Goal: Transaction & Acquisition: Purchase product/service

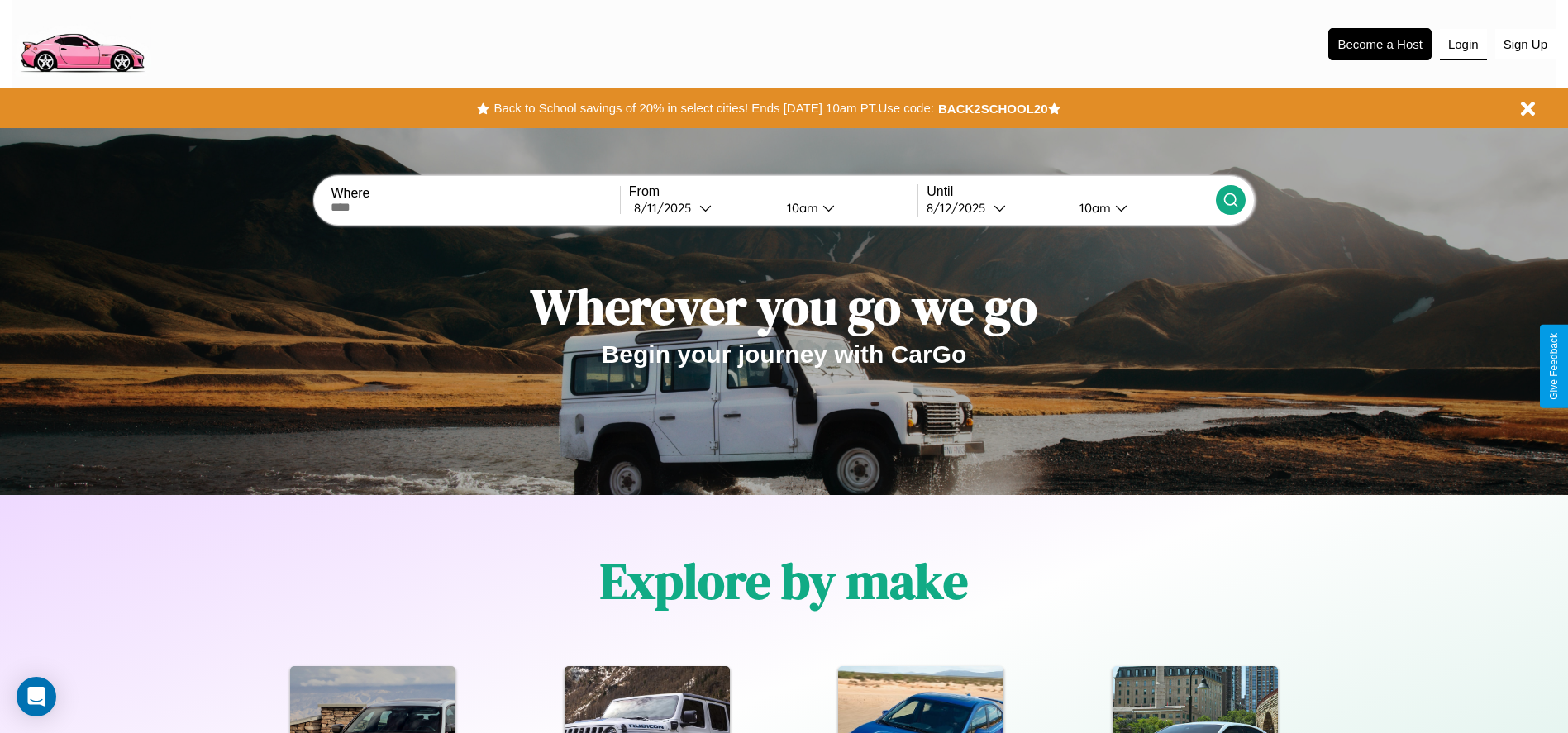
click at [1463, 44] on button "Login" at bounding box center [1463, 45] width 47 height 32
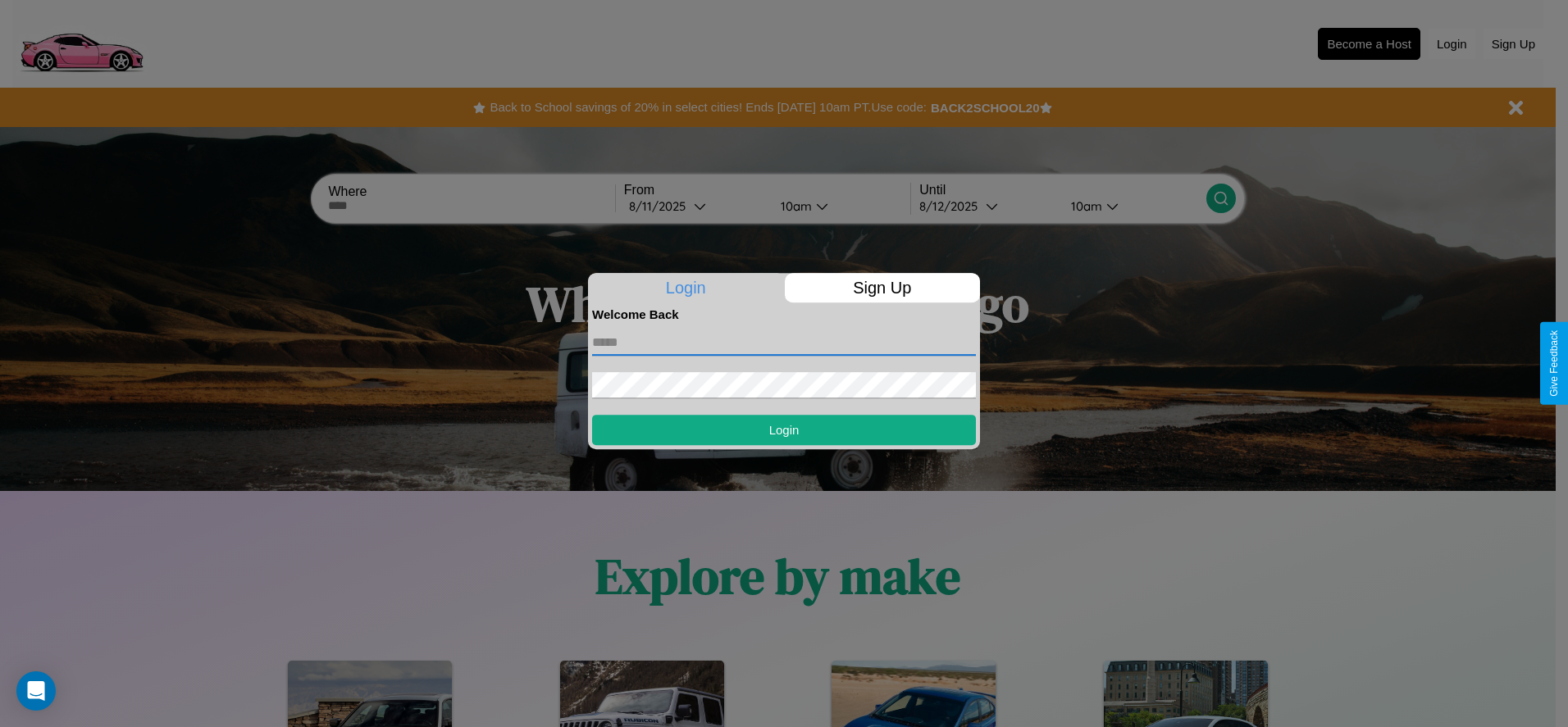
click at [784, 342] on input "text" at bounding box center [784, 343] width 383 height 27
type input "**********"
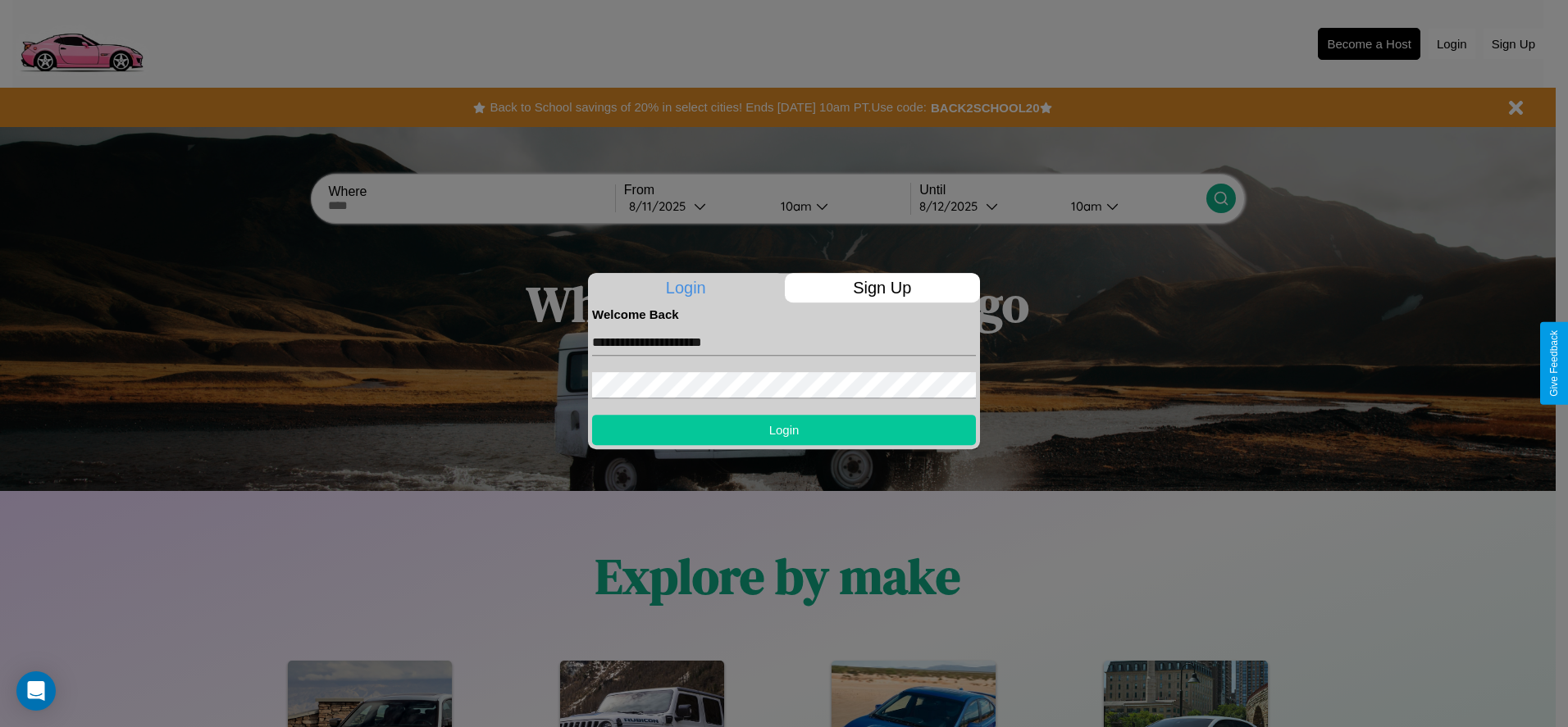
click at [784, 430] on button "Login" at bounding box center [784, 430] width 383 height 31
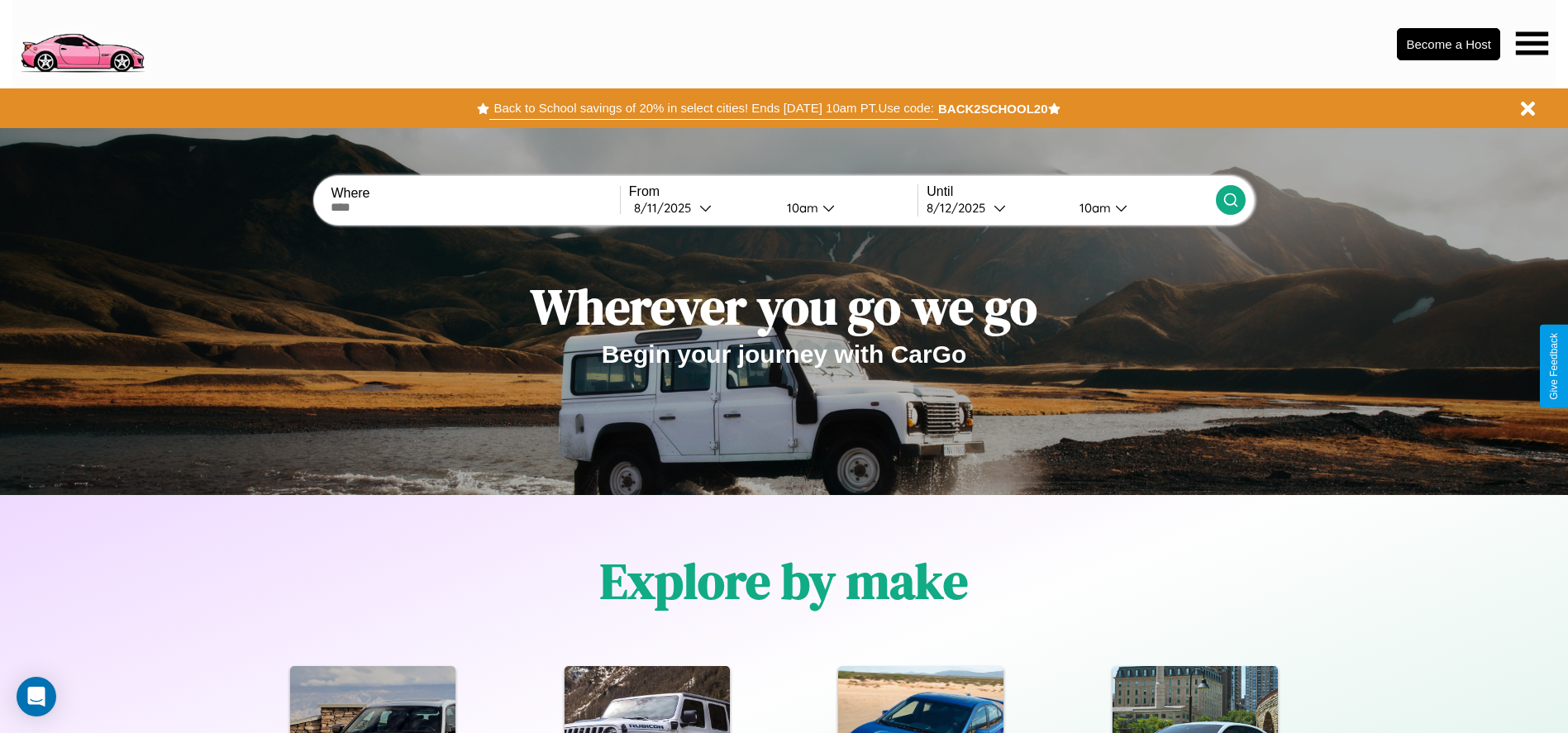
click at [713, 108] on button "Back to School savings of 20% in select cities! Ends 9/1 at 10am PT. Use code:" at bounding box center [713, 109] width 448 height 23
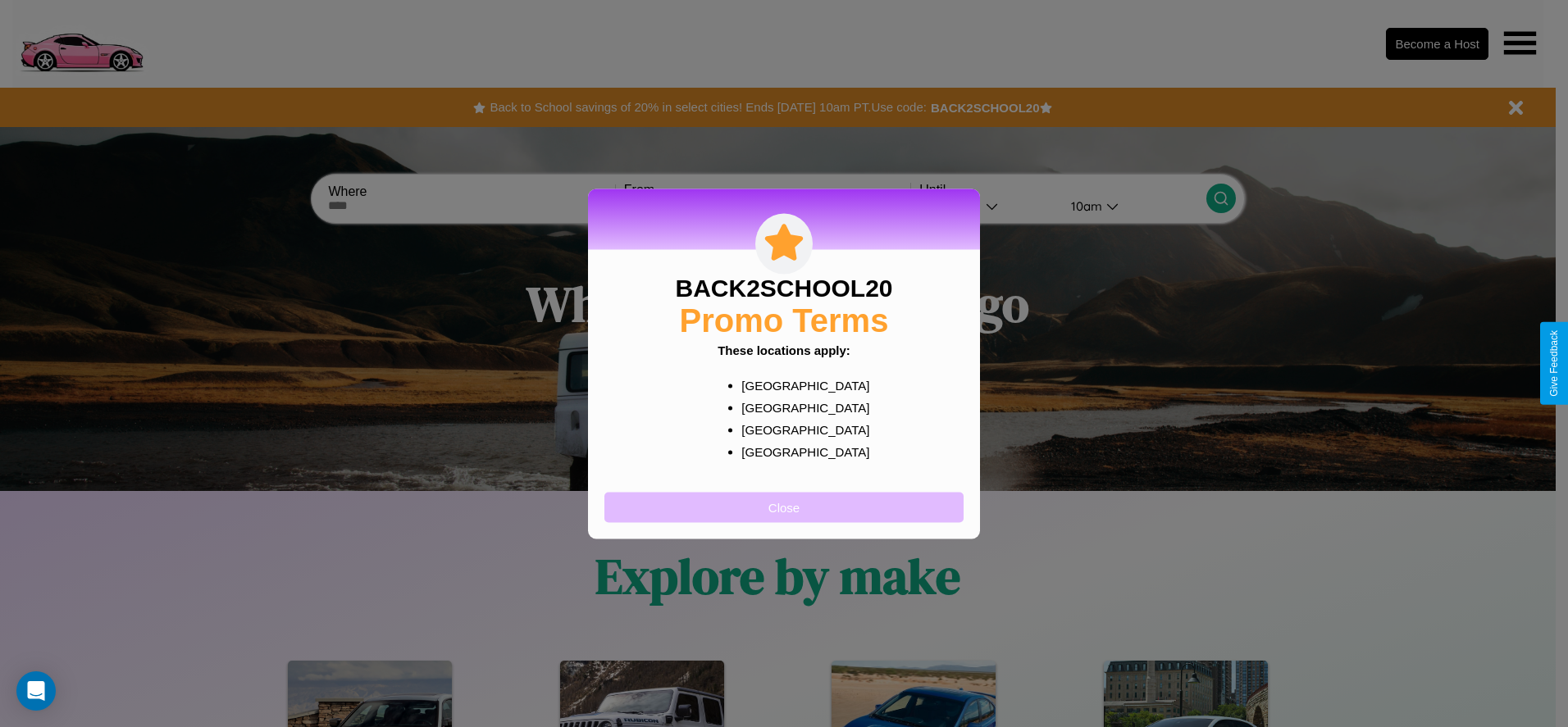
click at [784, 507] on button "Close" at bounding box center [784, 507] width 359 height 31
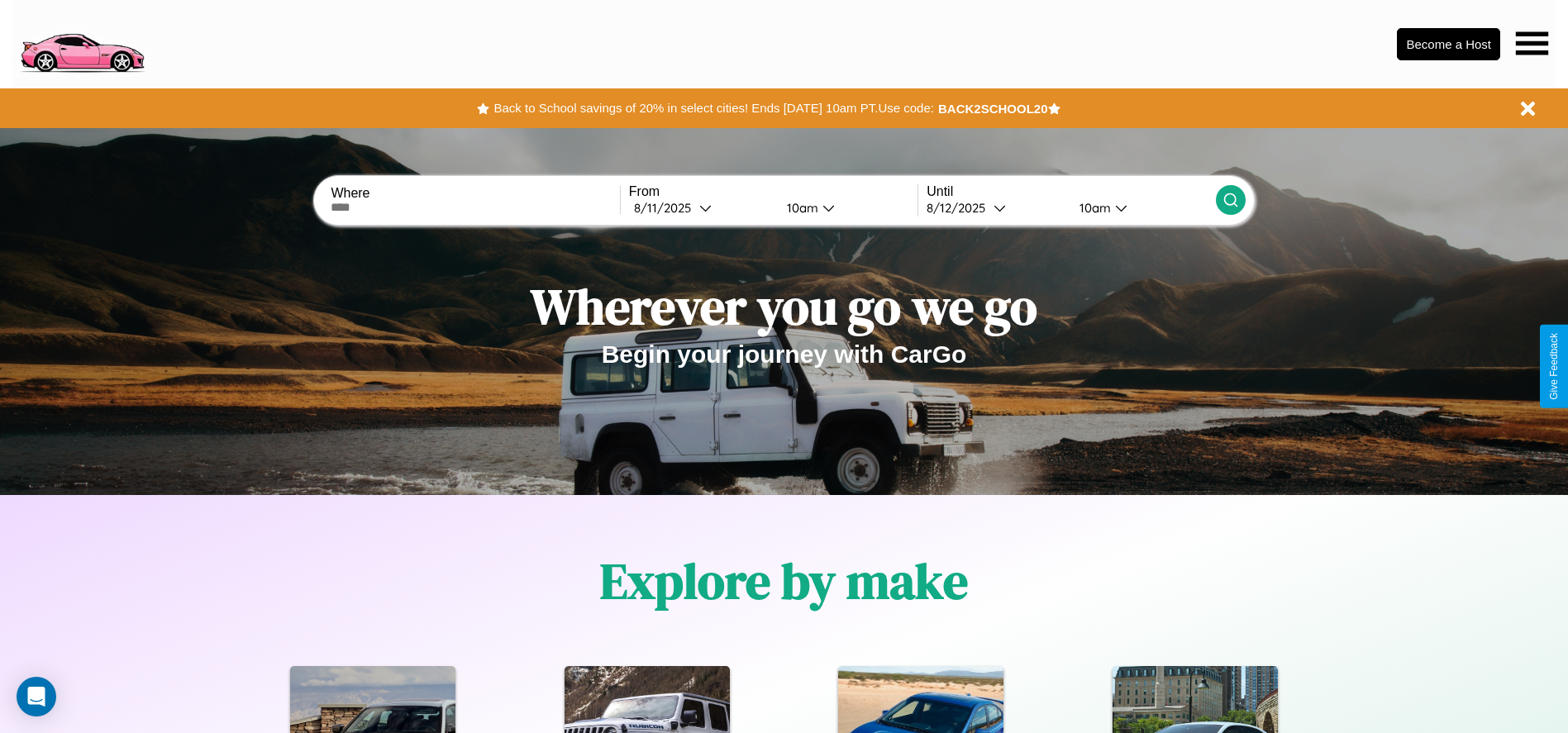
click at [475, 208] on input "text" at bounding box center [474, 208] width 289 height 13
type input "**********"
click at [701, 208] on icon at bounding box center [705, 208] width 13 height 13
select select "*"
select select "****"
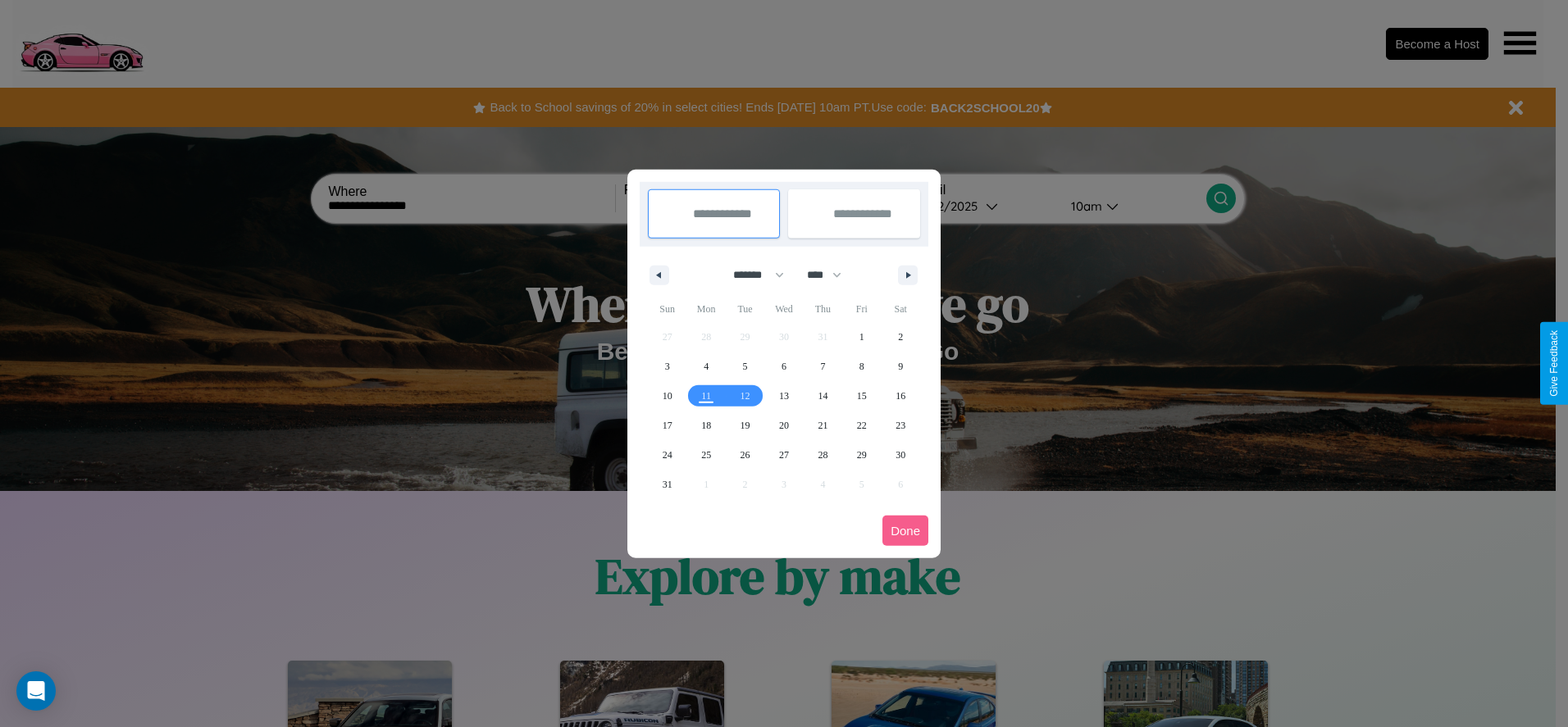
click at [751, 275] on select "******* ******** ***** ***** *** **** **** ****** ********* ******* ******** **…" at bounding box center [756, 275] width 70 height 27
select select "*"
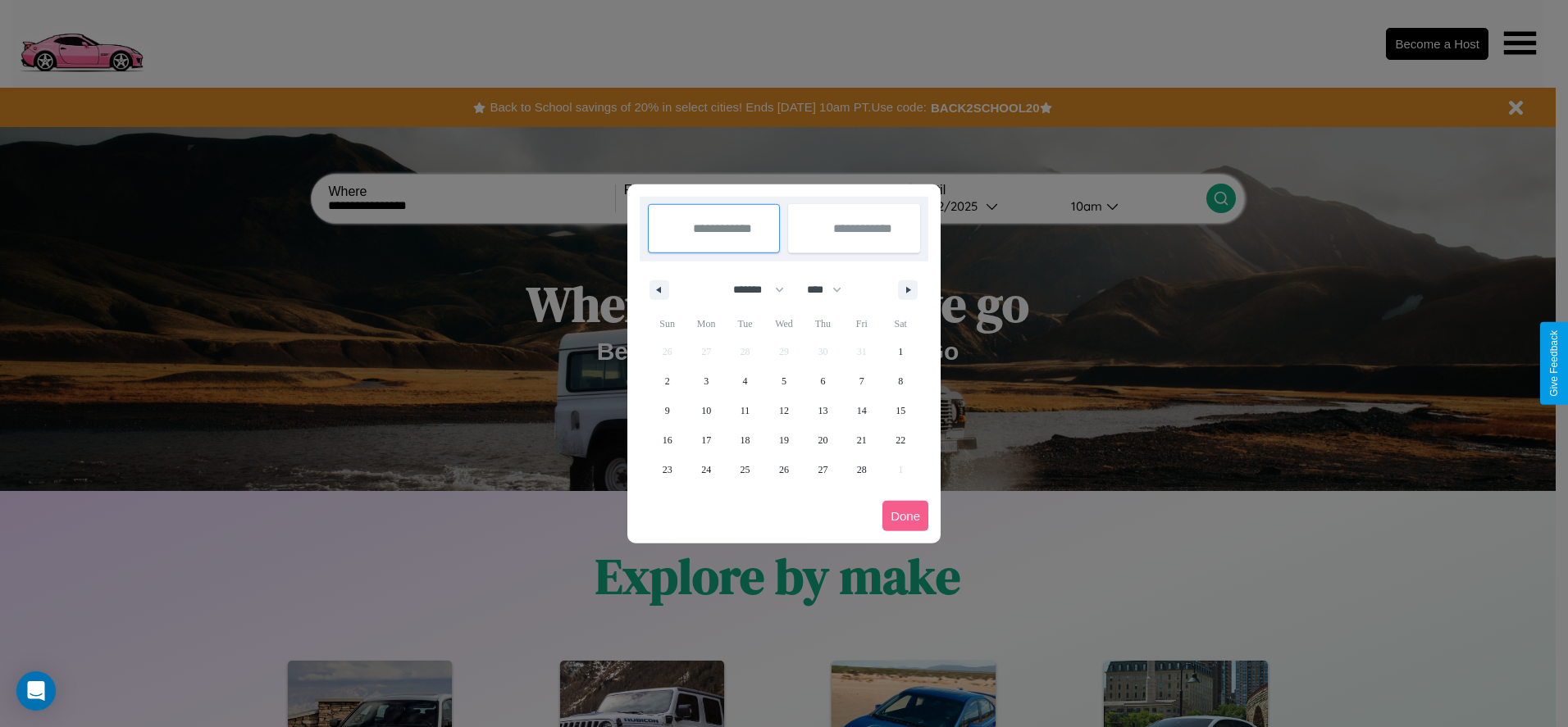
drag, startPoint x: 832, startPoint y: 290, endPoint x: 784, endPoint y: 329, distance: 61.8
click at [832, 290] on select "**** **** **** **** **** **** **** **** **** **** **** **** **** **** **** ****…" at bounding box center [823, 290] width 49 height 27
select select "****"
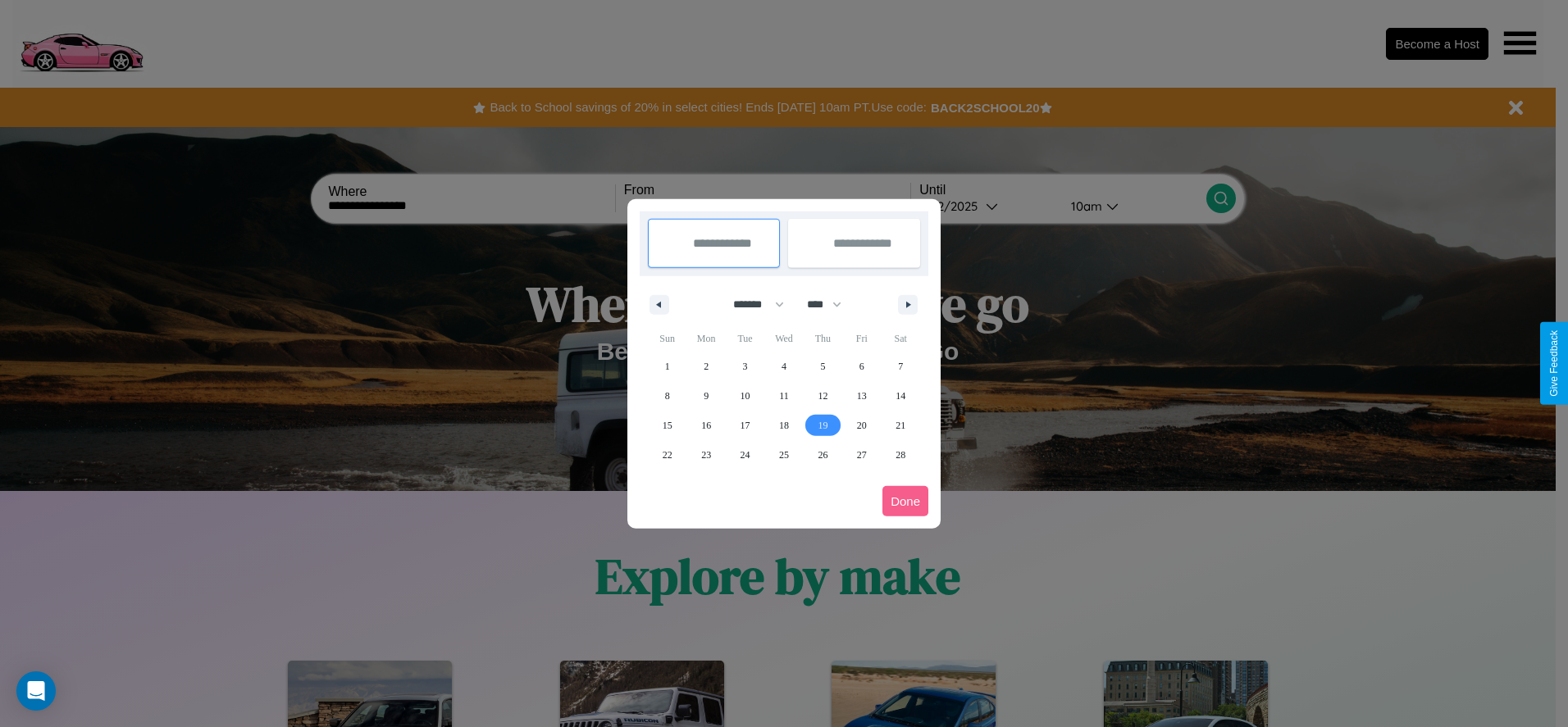
click at [823, 425] on span "19" at bounding box center [823, 426] width 10 height 30
type input "**********"
click at [667, 454] on span "22" at bounding box center [667, 456] width 10 height 30
type input "**********"
click at [906, 501] on button "Done" at bounding box center [905, 501] width 46 height 31
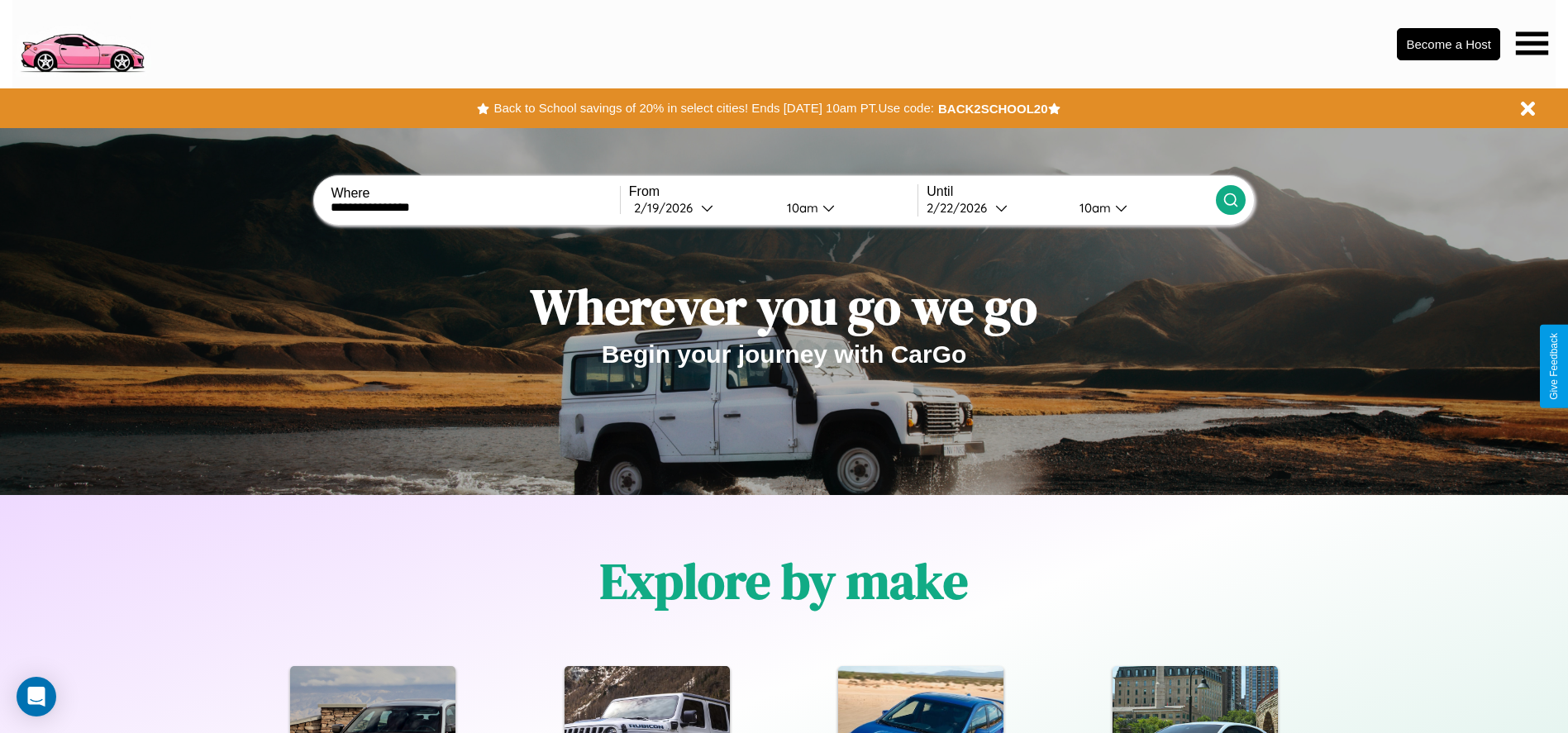
click at [1229, 200] on icon at bounding box center [1230, 200] width 17 height 17
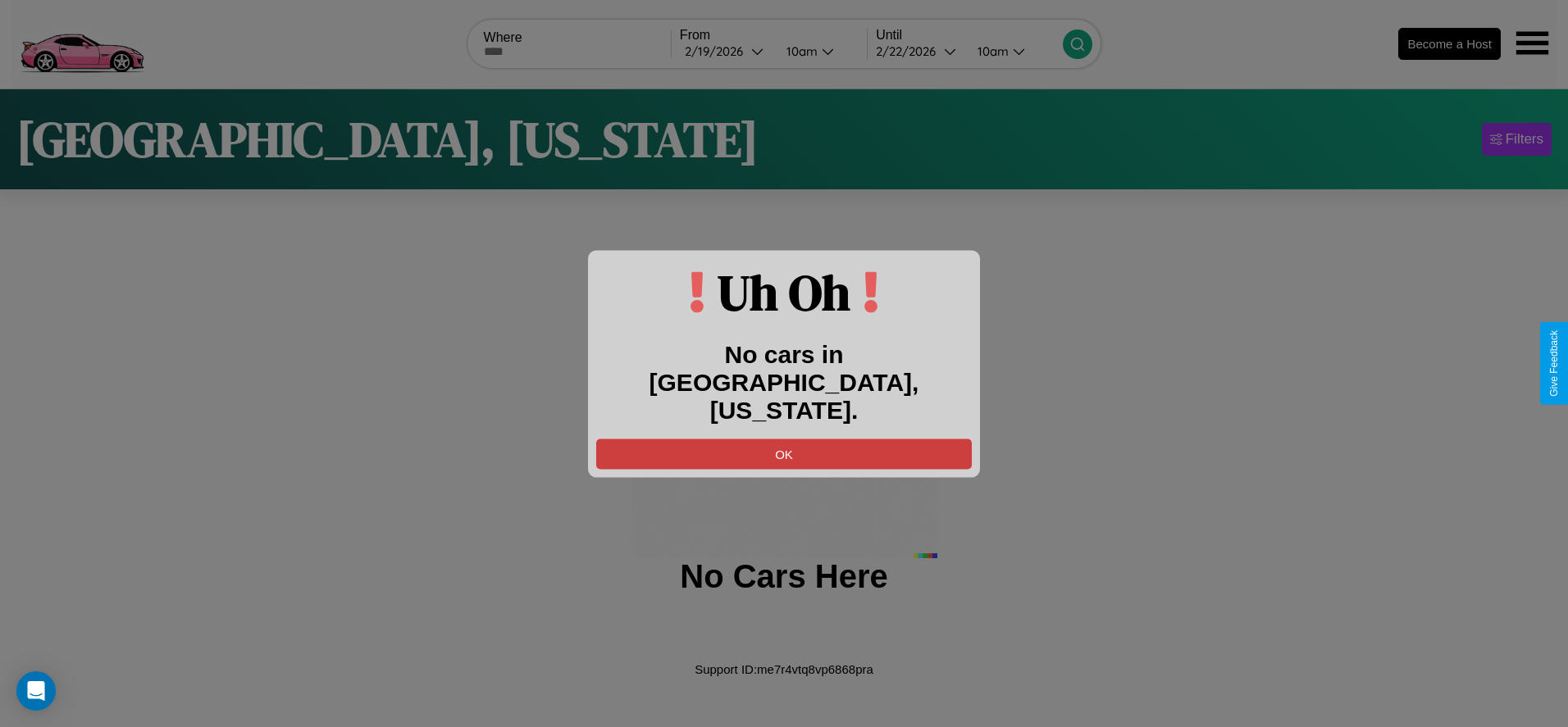
click at [784, 439] on button "OK" at bounding box center [784, 454] width 376 height 31
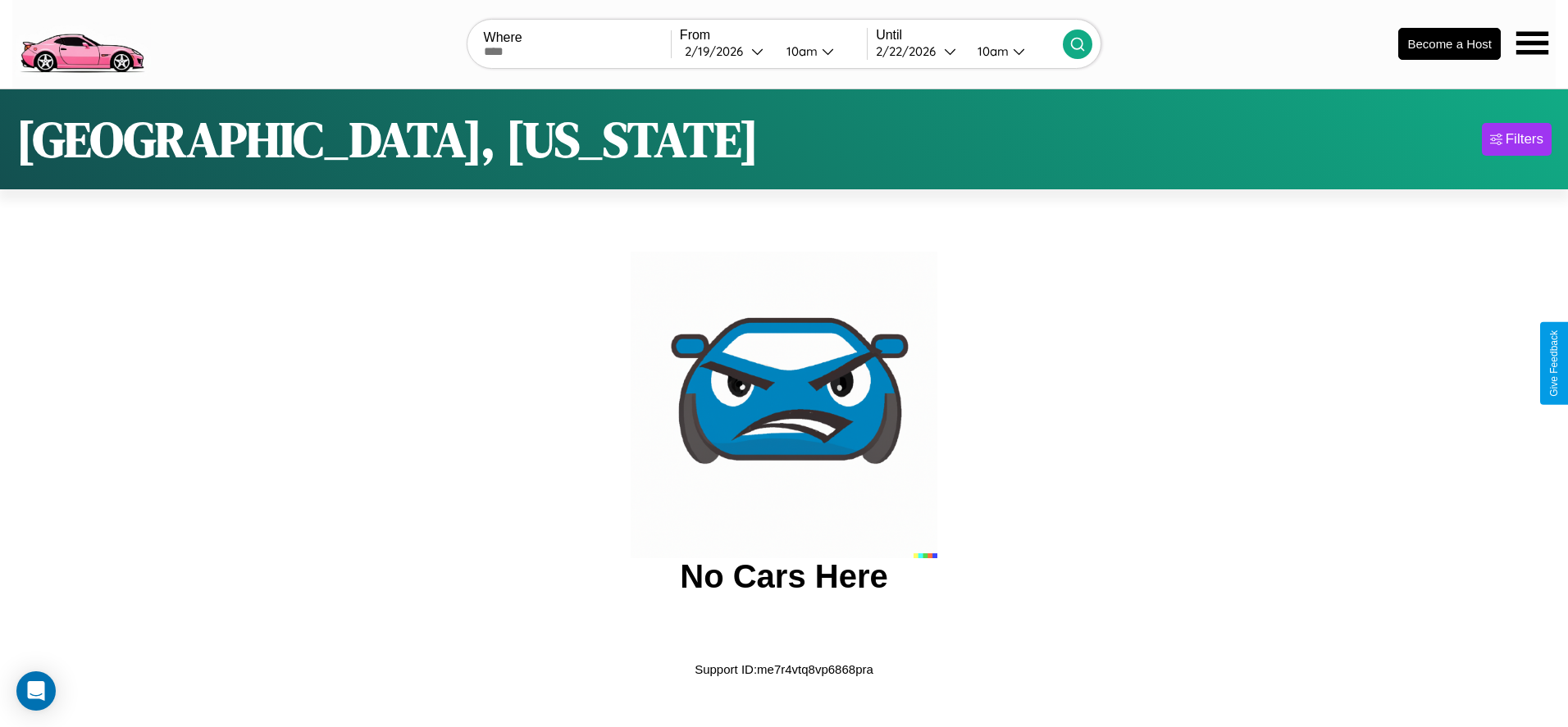
click at [81, 41] on img at bounding box center [81, 42] width 139 height 69
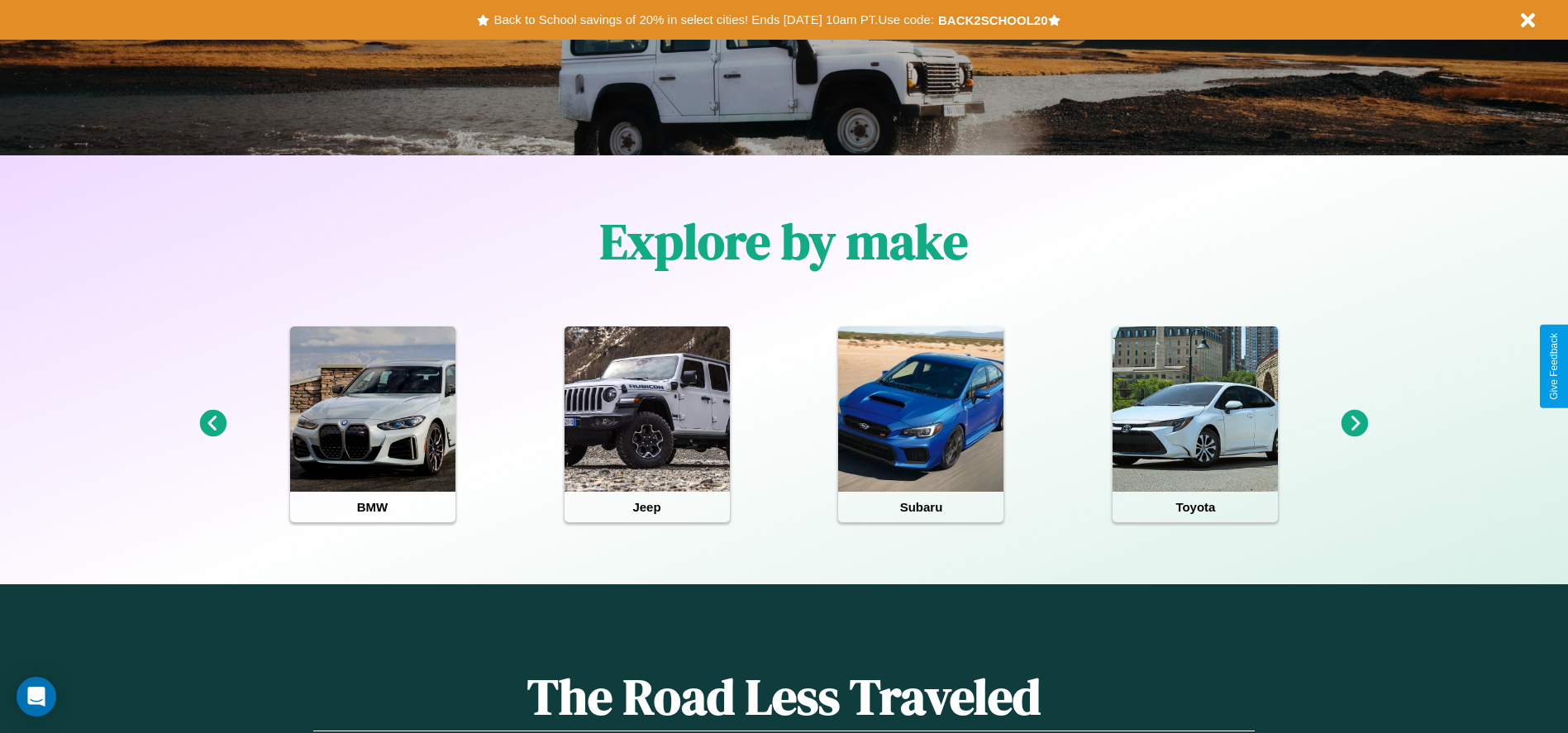
scroll to position [343, 0]
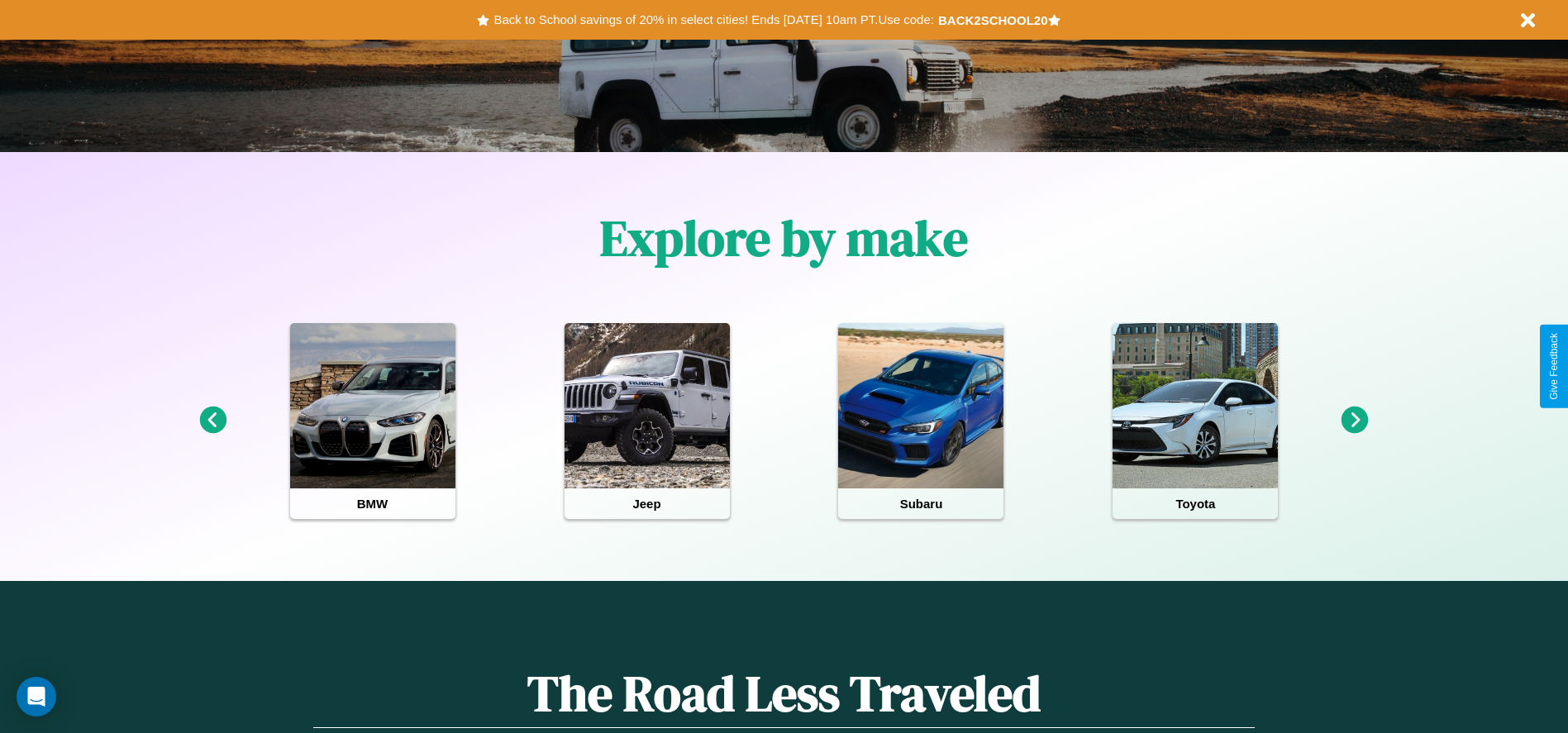
click at [1355, 421] on icon at bounding box center [1355, 420] width 28 height 28
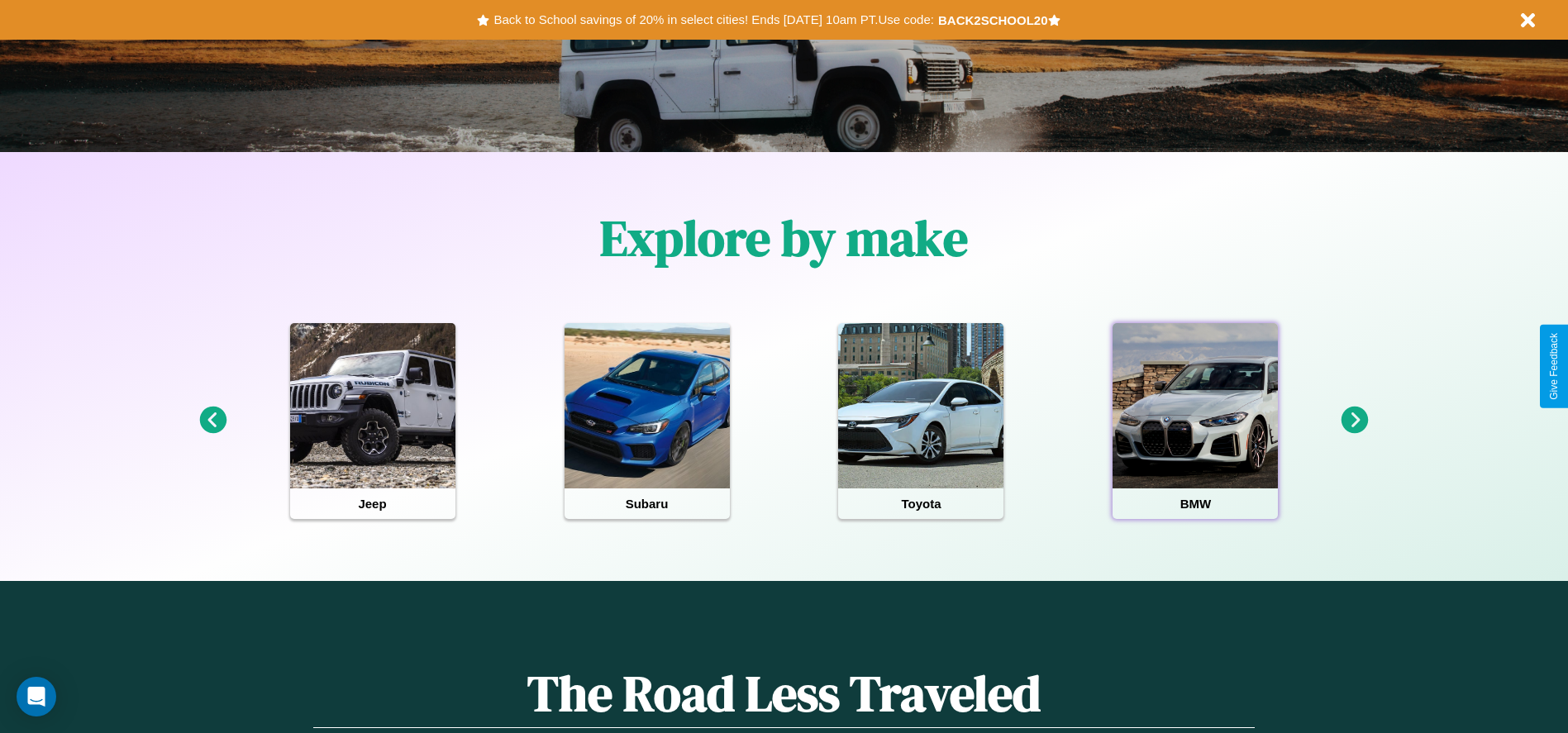
click at [1195, 421] on div at bounding box center [1195, 406] width 166 height 166
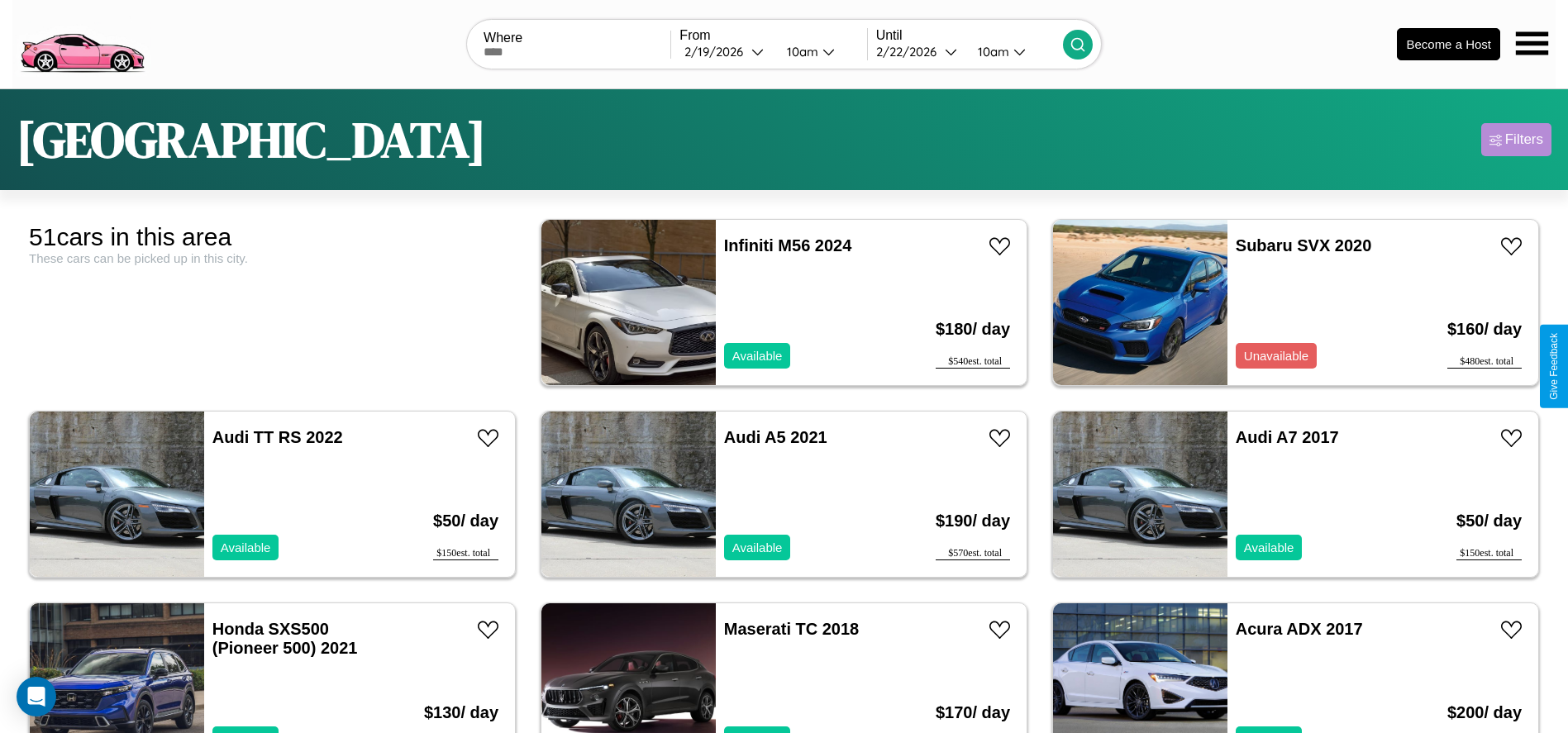
click at [1515, 140] on div "Filters" at bounding box center [1523, 140] width 38 height 17
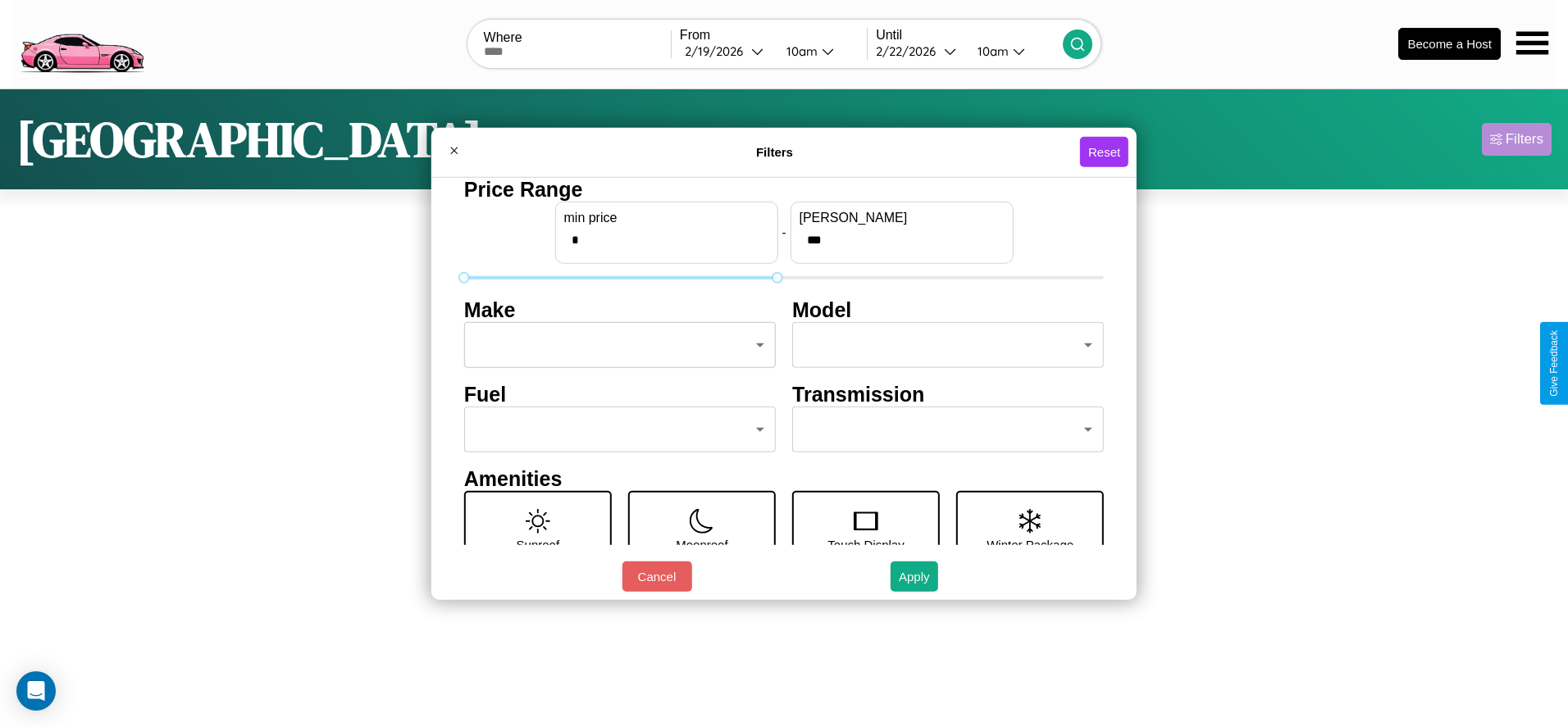
type input "***"
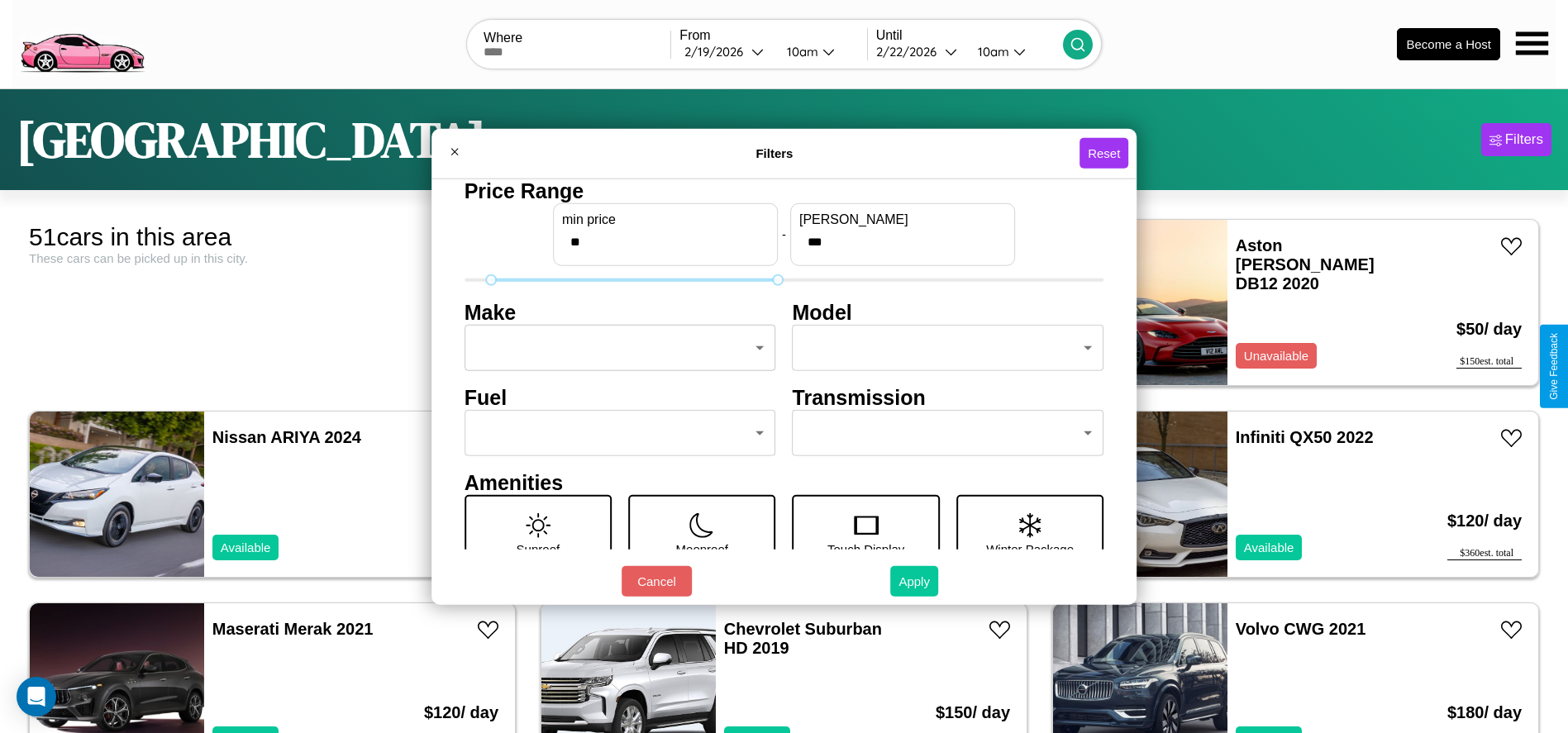
type input "**"
click at [915, 582] on button "Apply" at bounding box center [913, 582] width 48 height 31
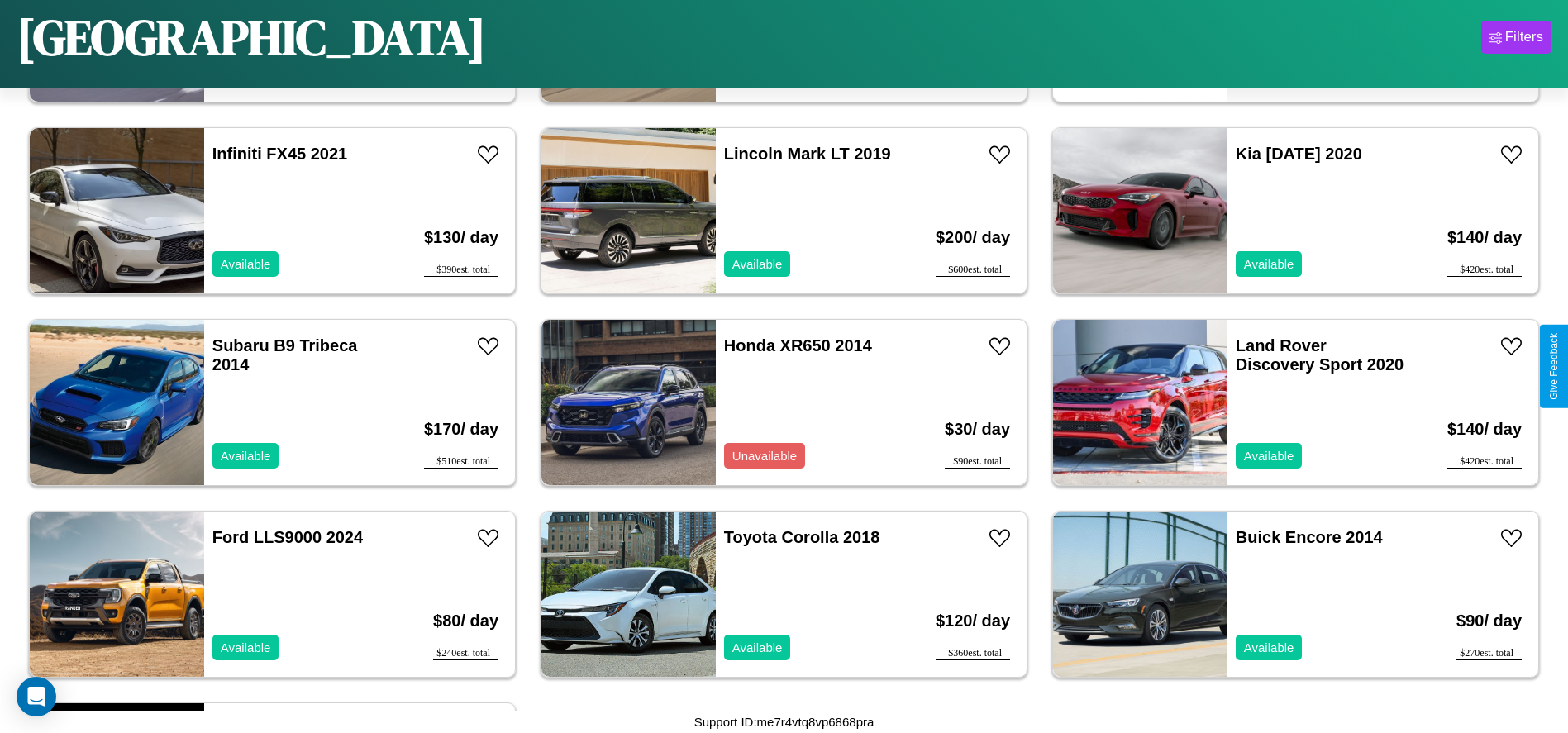
scroll to position [2678, 0]
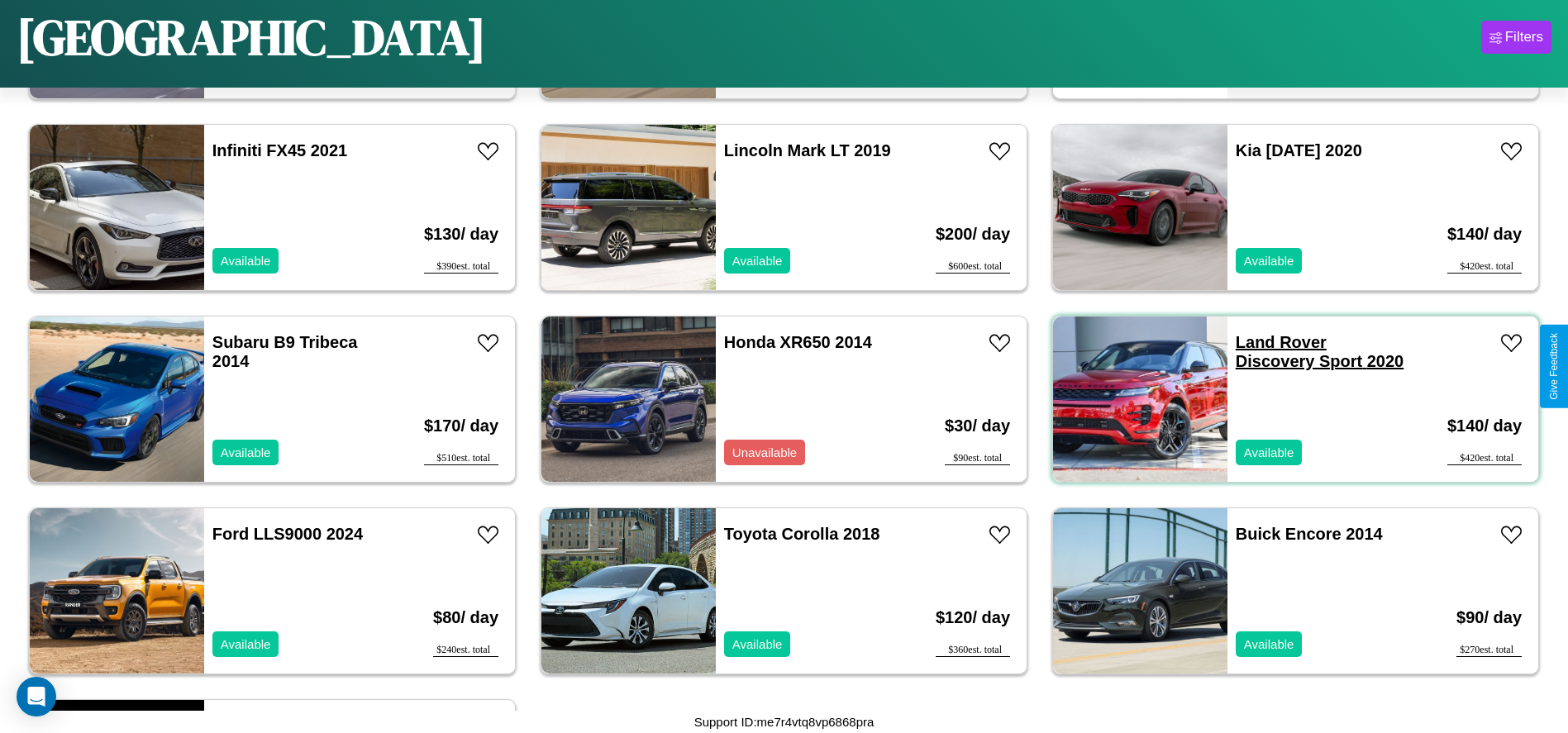
click at [1270, 342] on link "Land Rover Discovery Sport 2020" at bounding box center [1319, 351] width 168 height 37
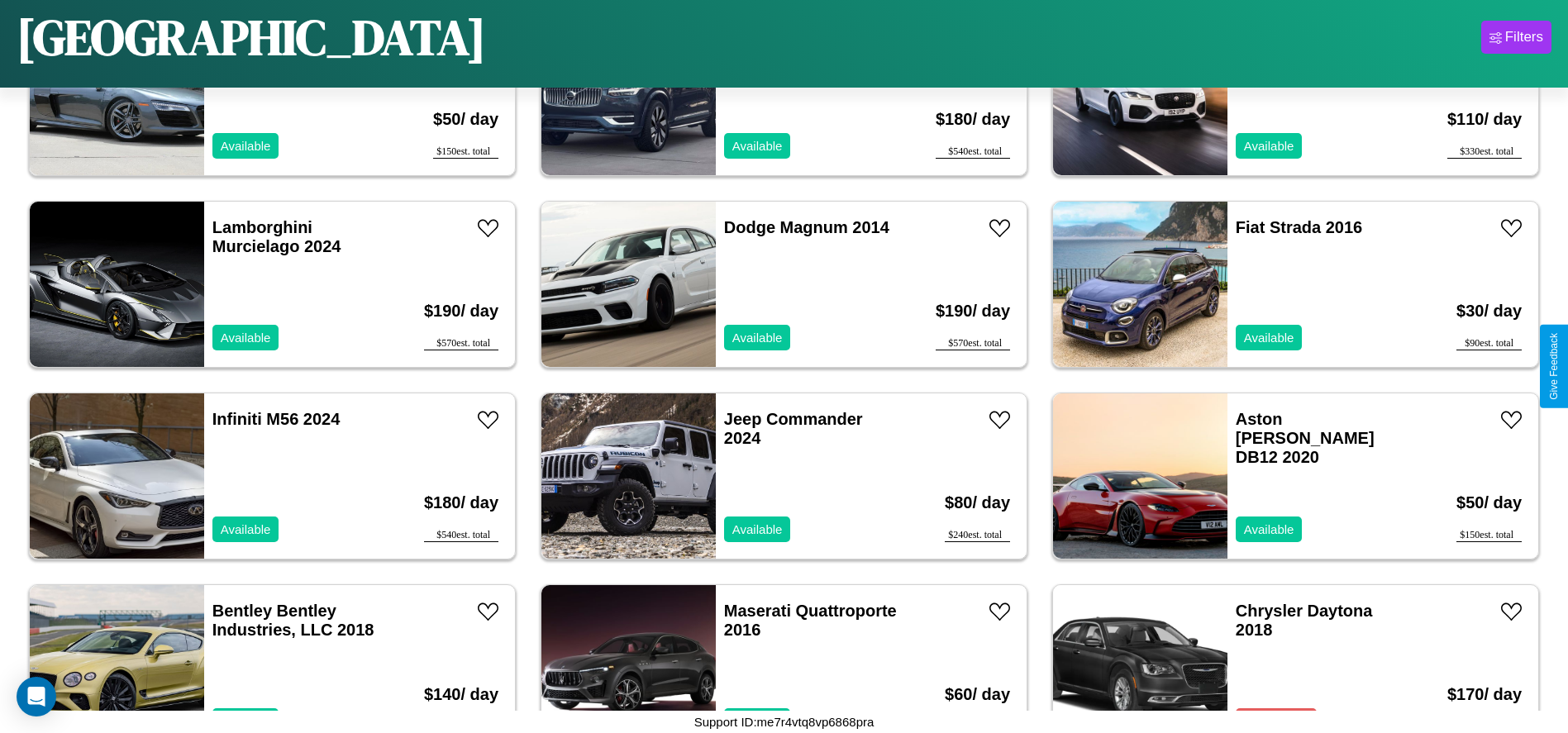
scroll to position [1144, 0]
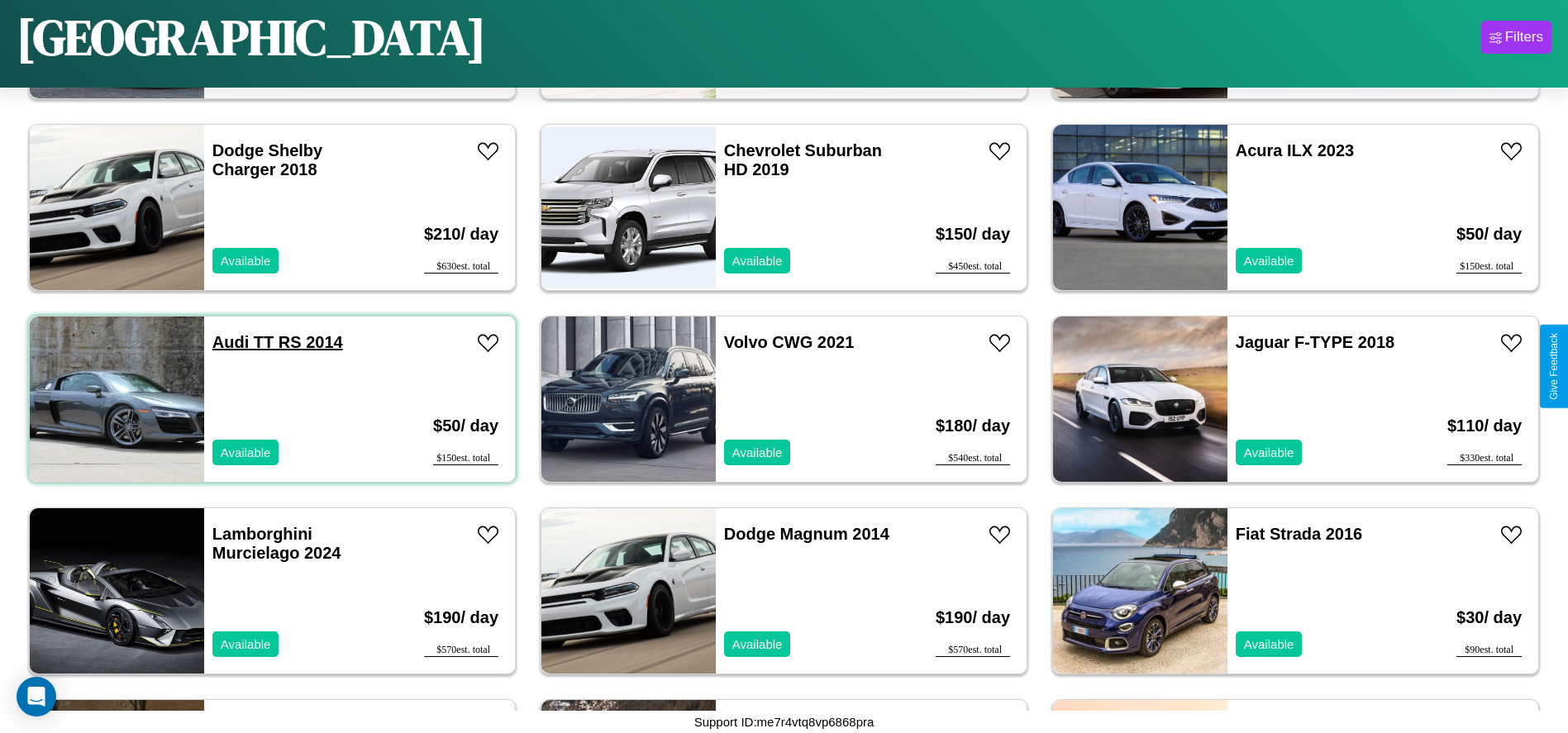
click at [229, 342] on link "Audi TT RS 2014" at bounding box center [278, 342] width 130 height 18
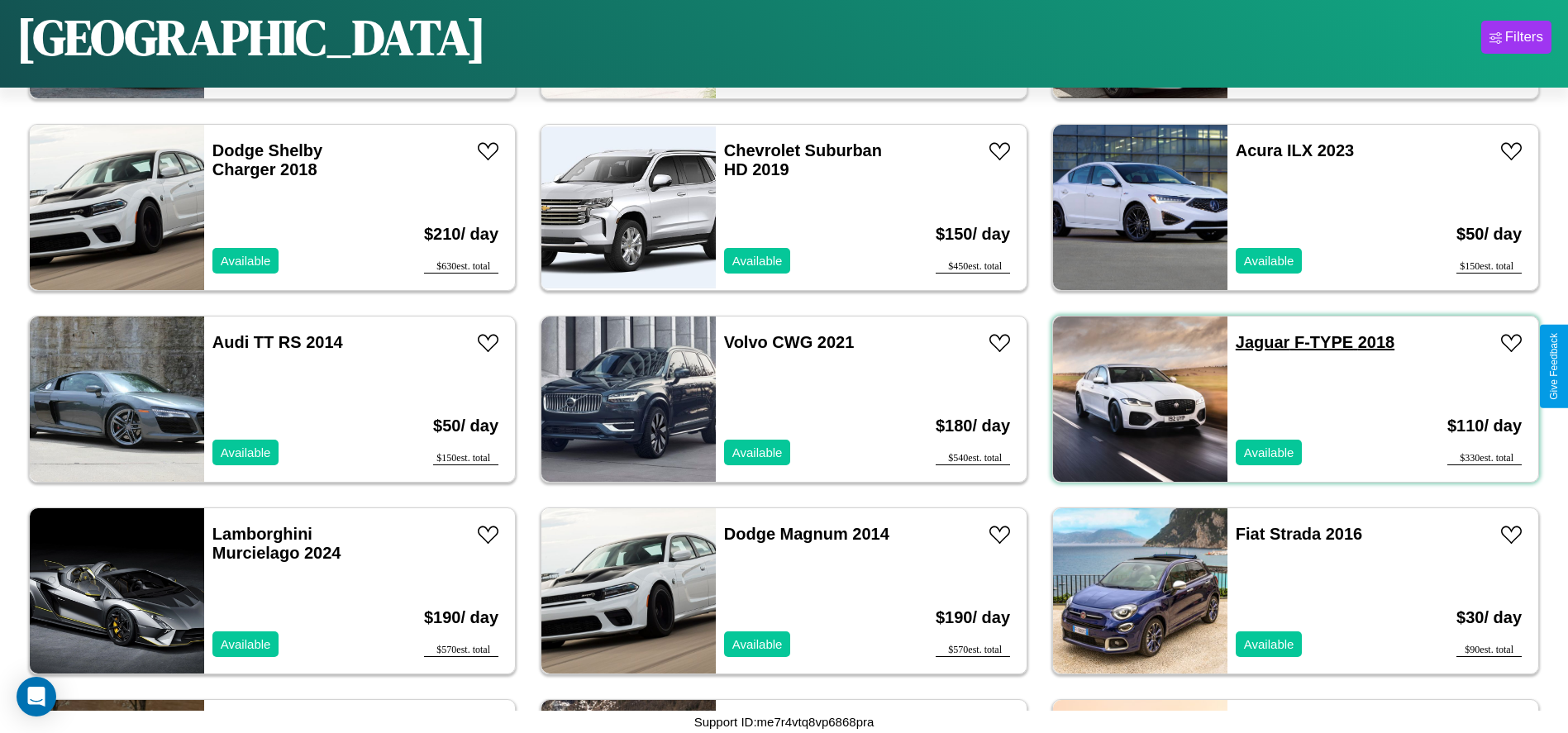
click at [1252, 342] on link "Jaguar F-TYPE 2018" at bounding box center [1315, 342] width 159 height 18
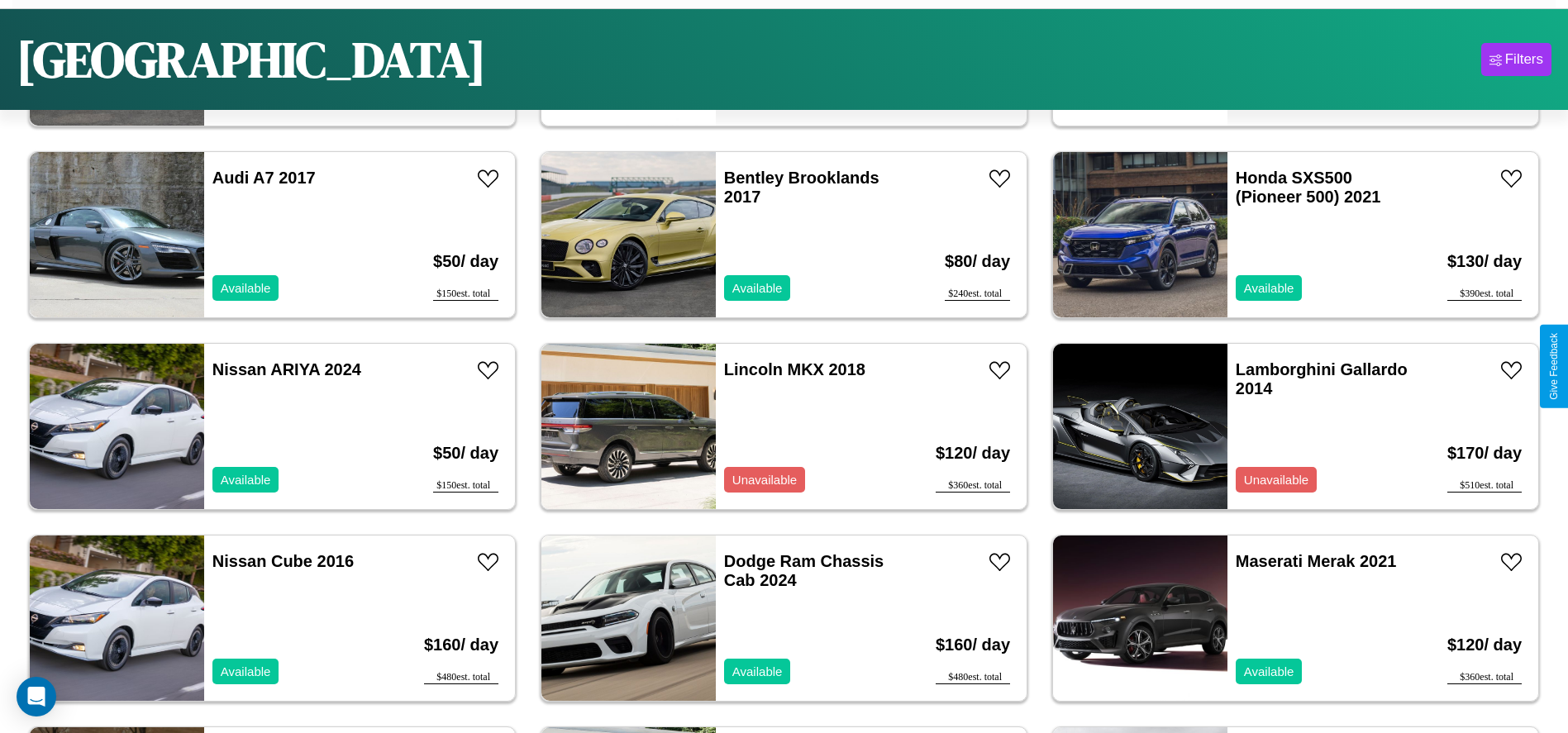
scroll to position [2450, 0]
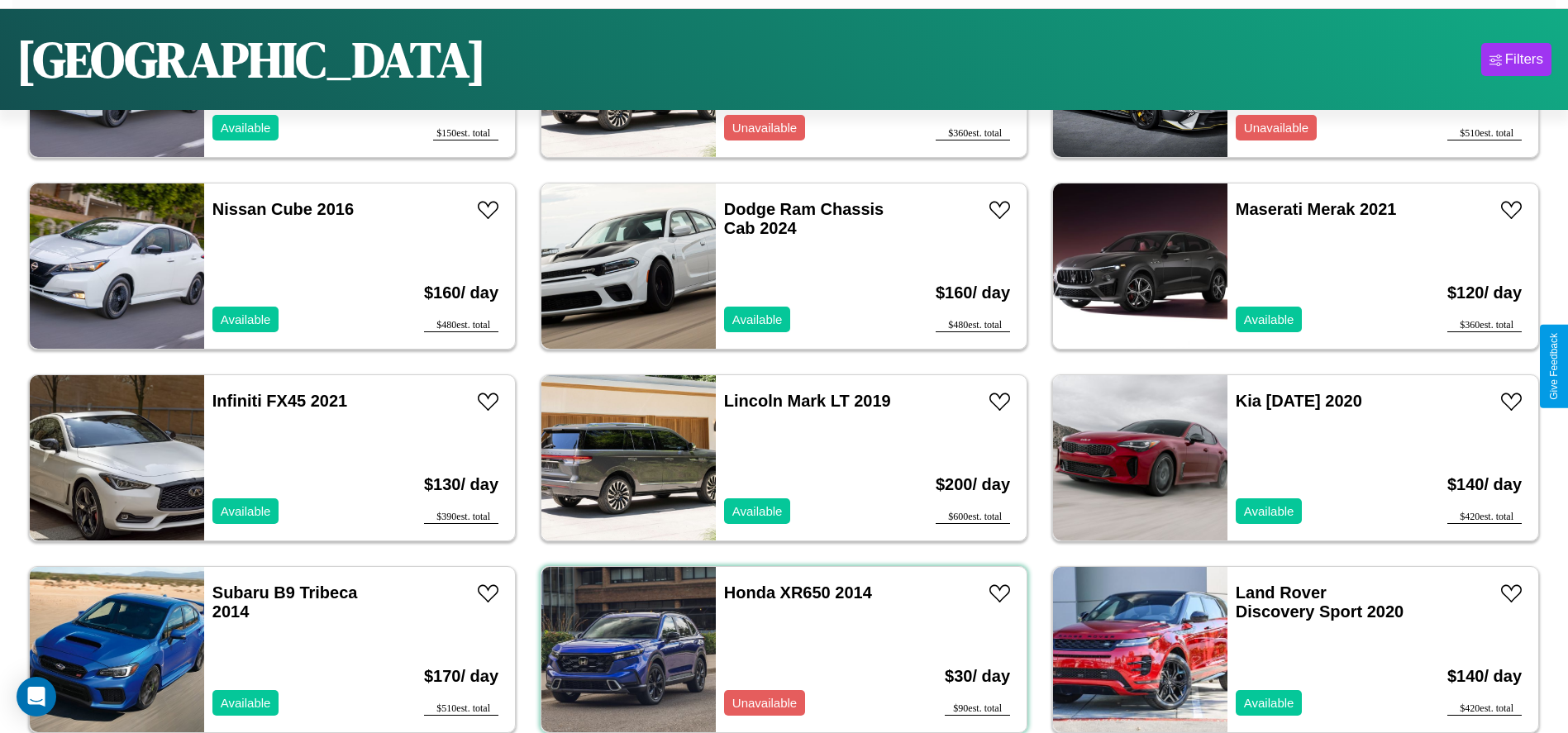
click at [778, 649] on div "Honda XR650 2014 Unavailable" at bounding box center [811, 650] width 191 height 166
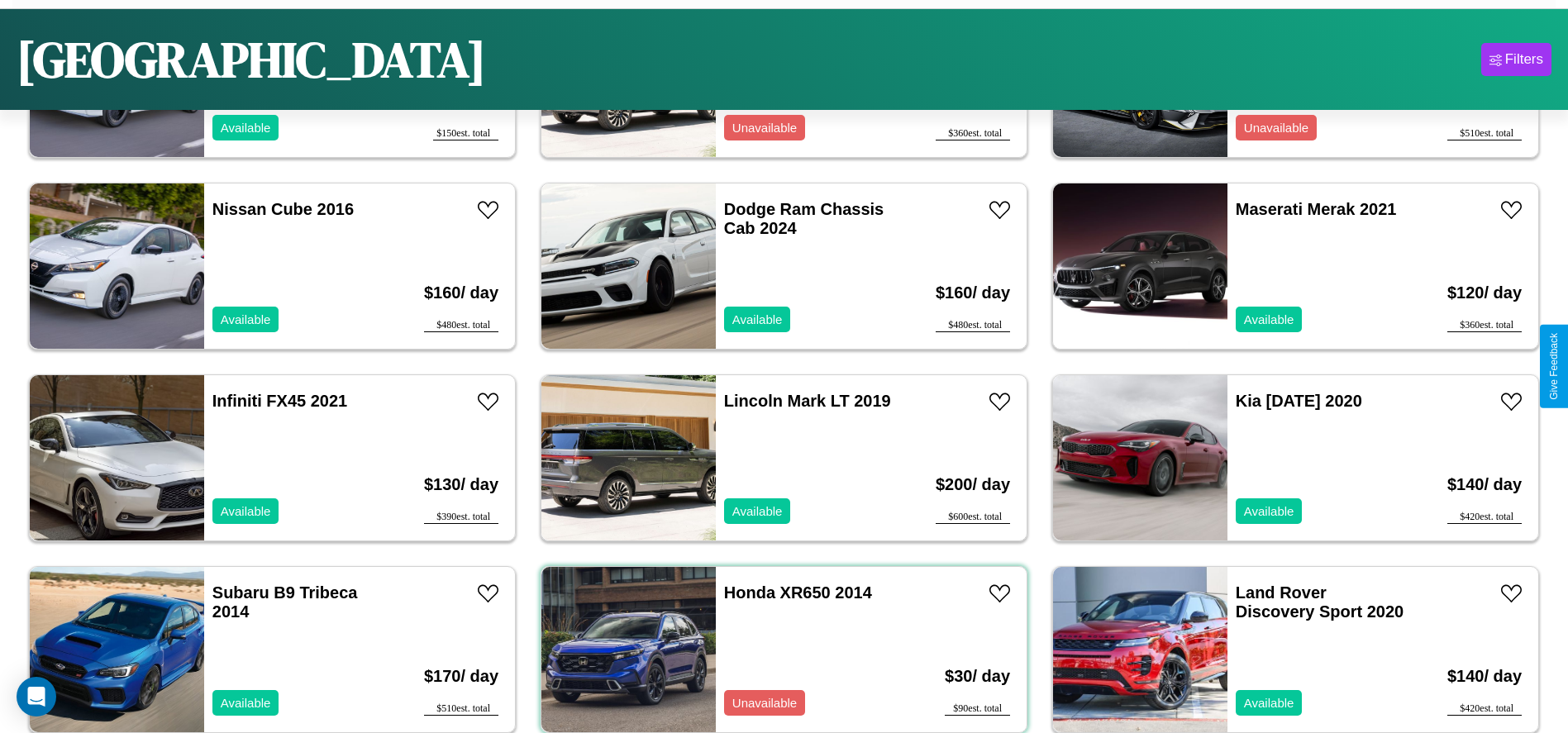
click at [778, 649] on div "Honda XR650 2014 Unavailable" at bounding box center [811, 650] width 191 height 166
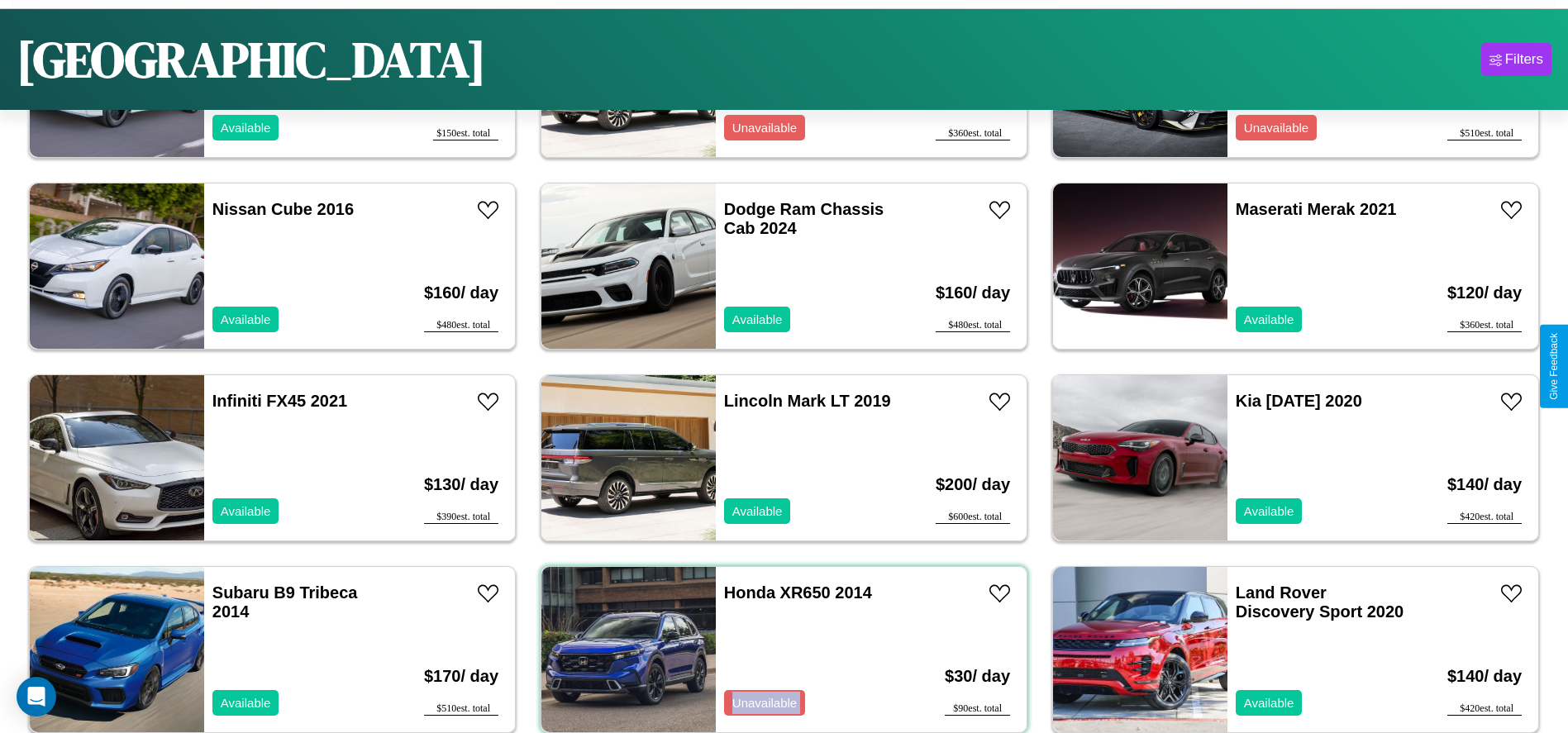
click at [778, 649] on div "Honda XR650 2014 Unavailable" at bounding box center [811, 650] width 191 height 166
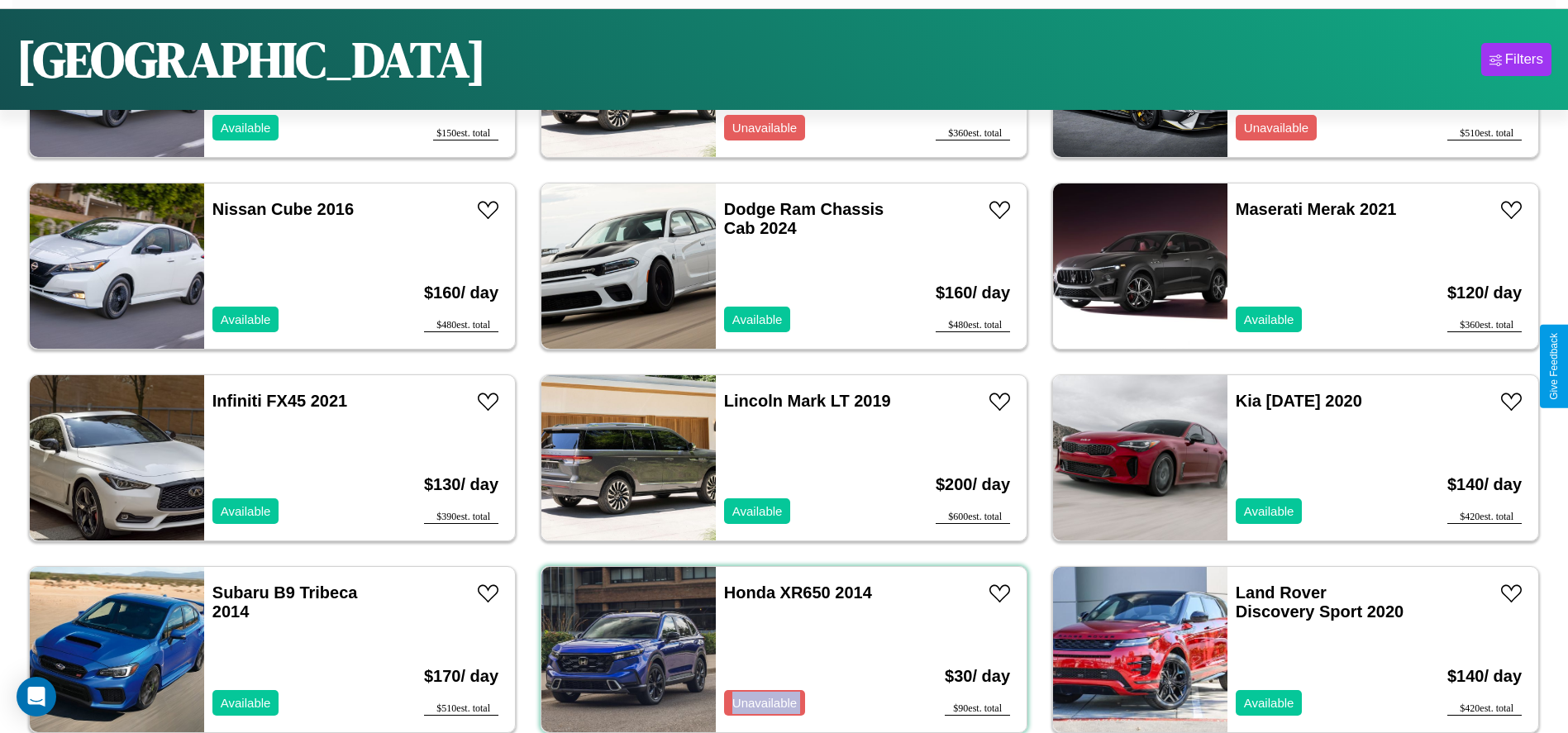
click at [778, 649] on div "Honda XR650 2014 Unavailable" at bounding box center [811, 650] width 191 height 166
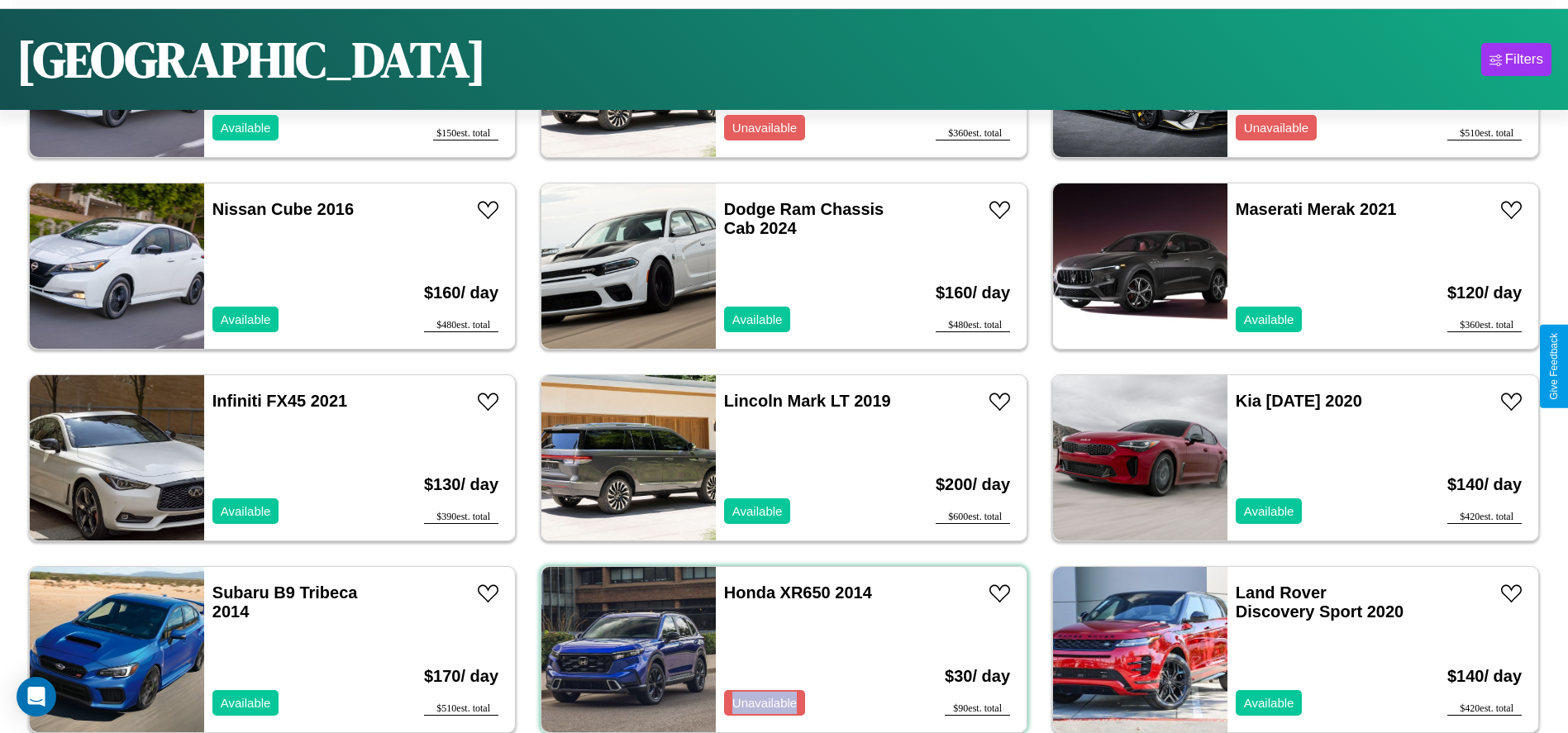
click at [778, 649] on div "Honda XR650 2014 Unavailable" at bounding box center [811, 650] width 191 height 166
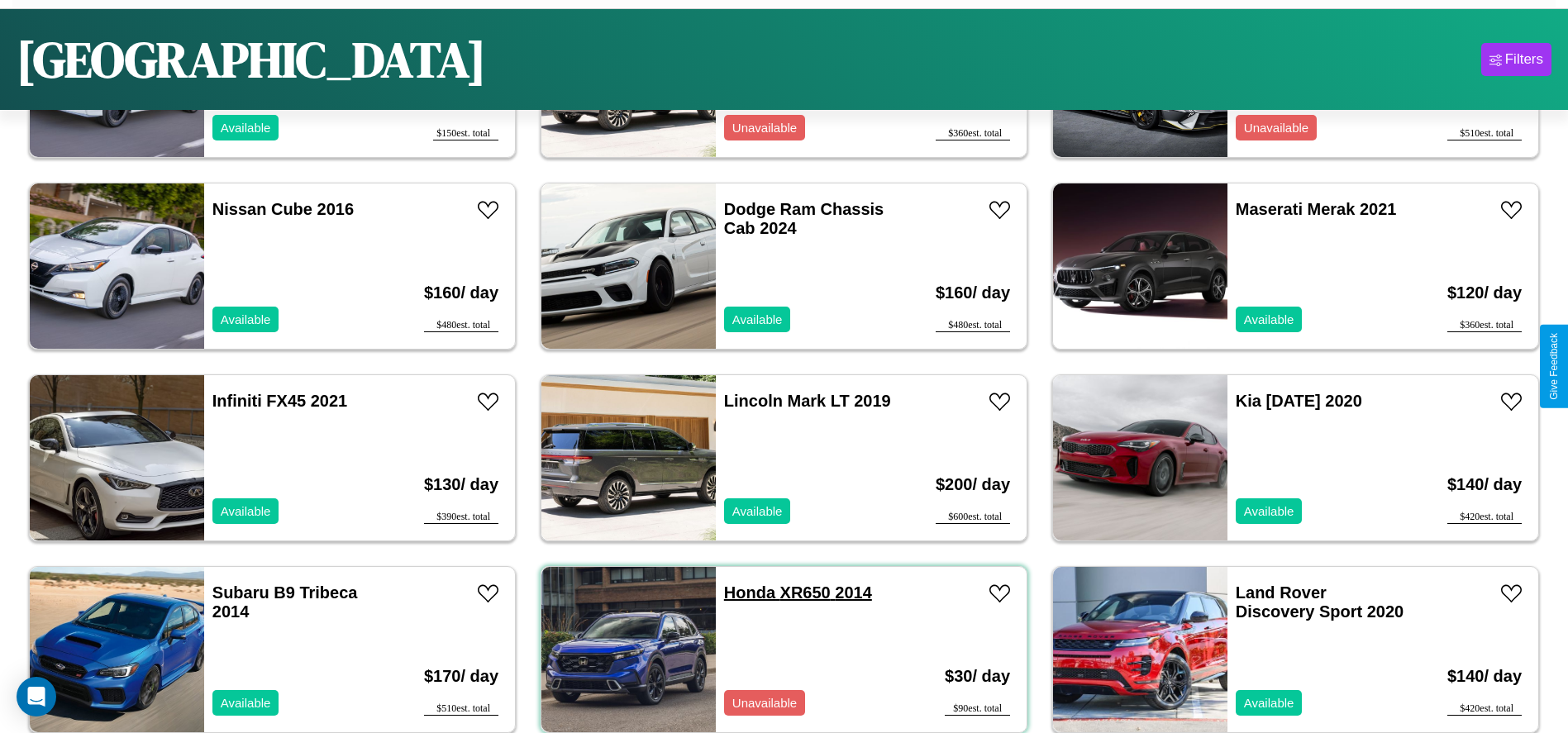
click at [743, 593] on link "Honda XR650 2014" at bounding box center [798, 593] width 148 height 18
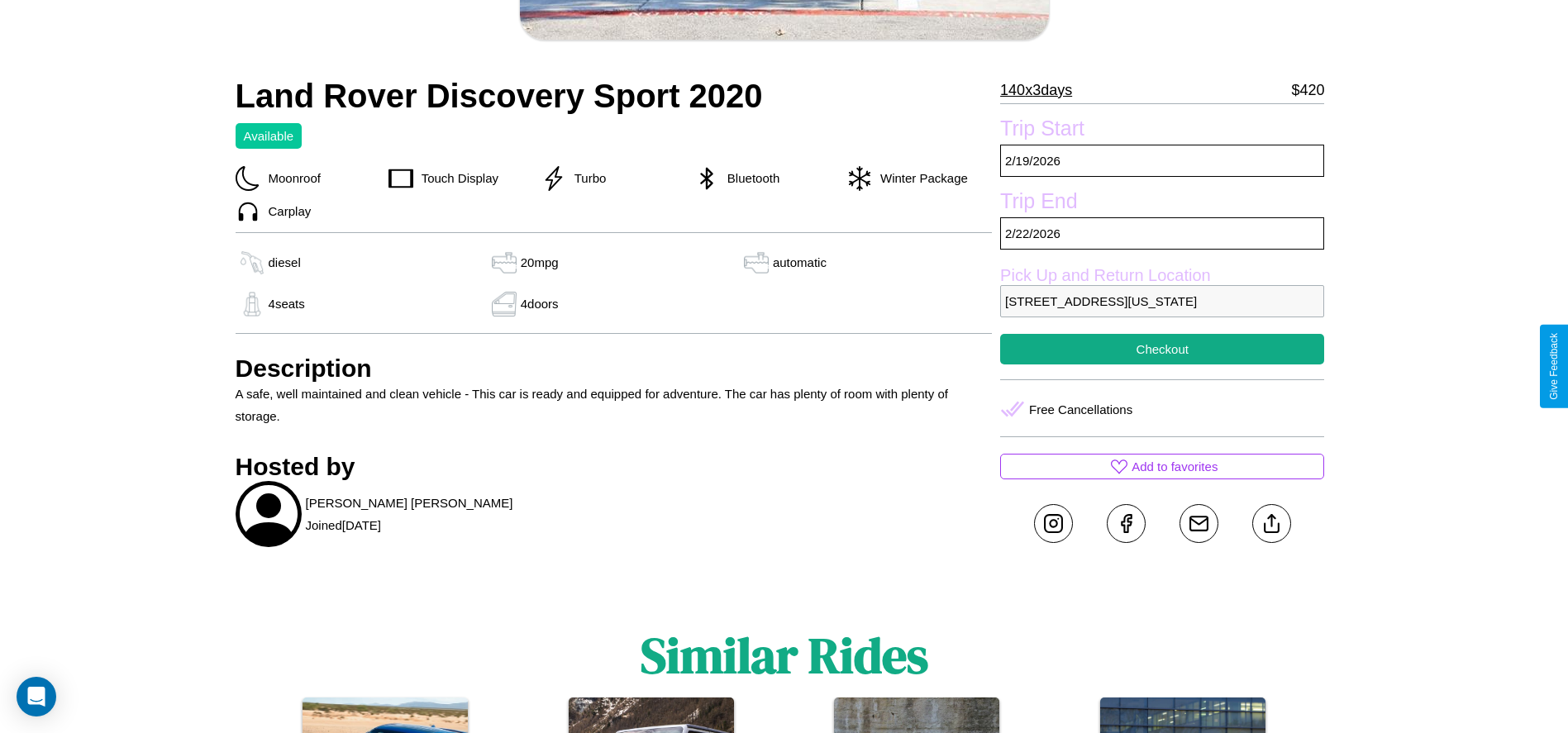
scroll to position [502, 0]
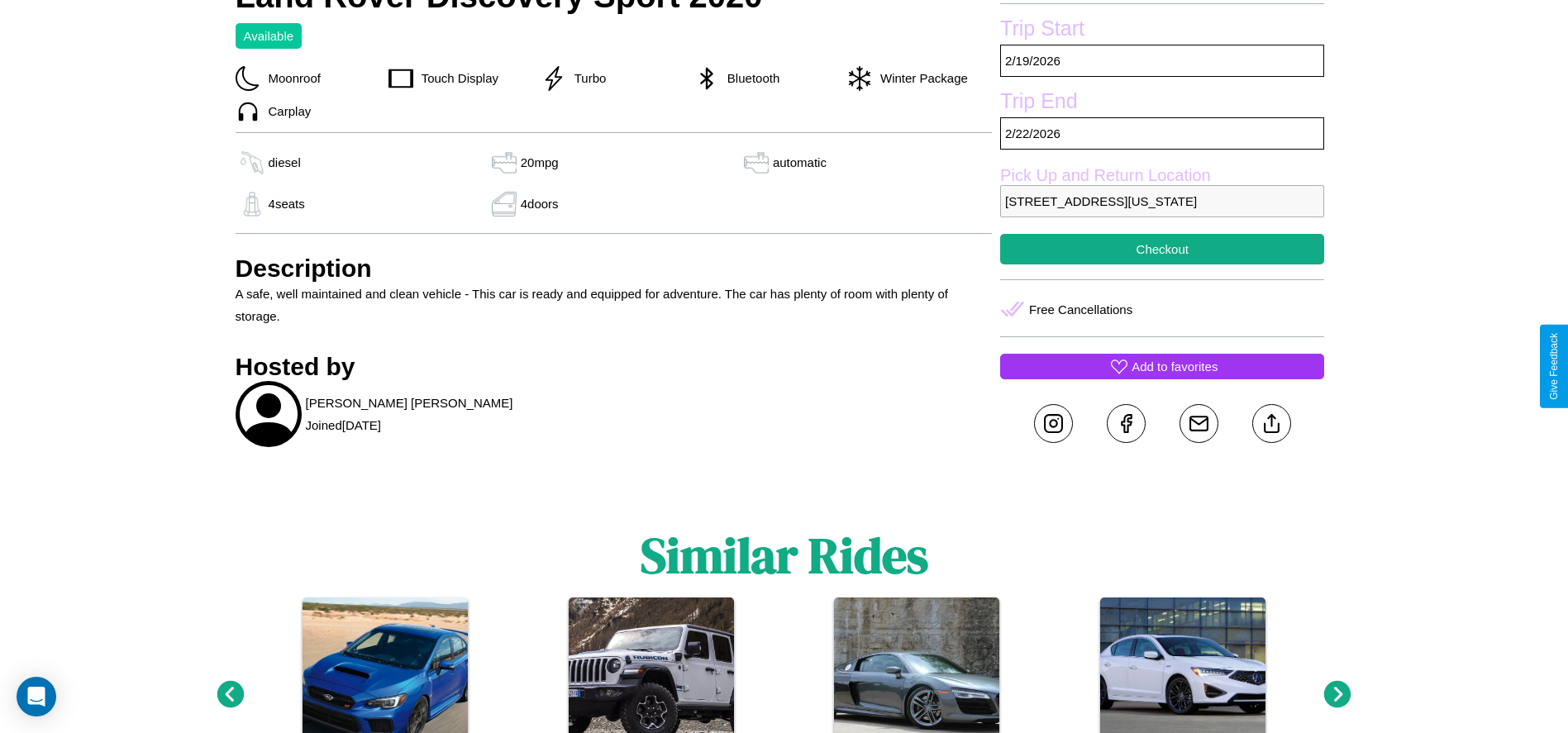
click at [1162, 366] on p "Add to favorites" at bounding box center [1174, 366] width 86 height 23
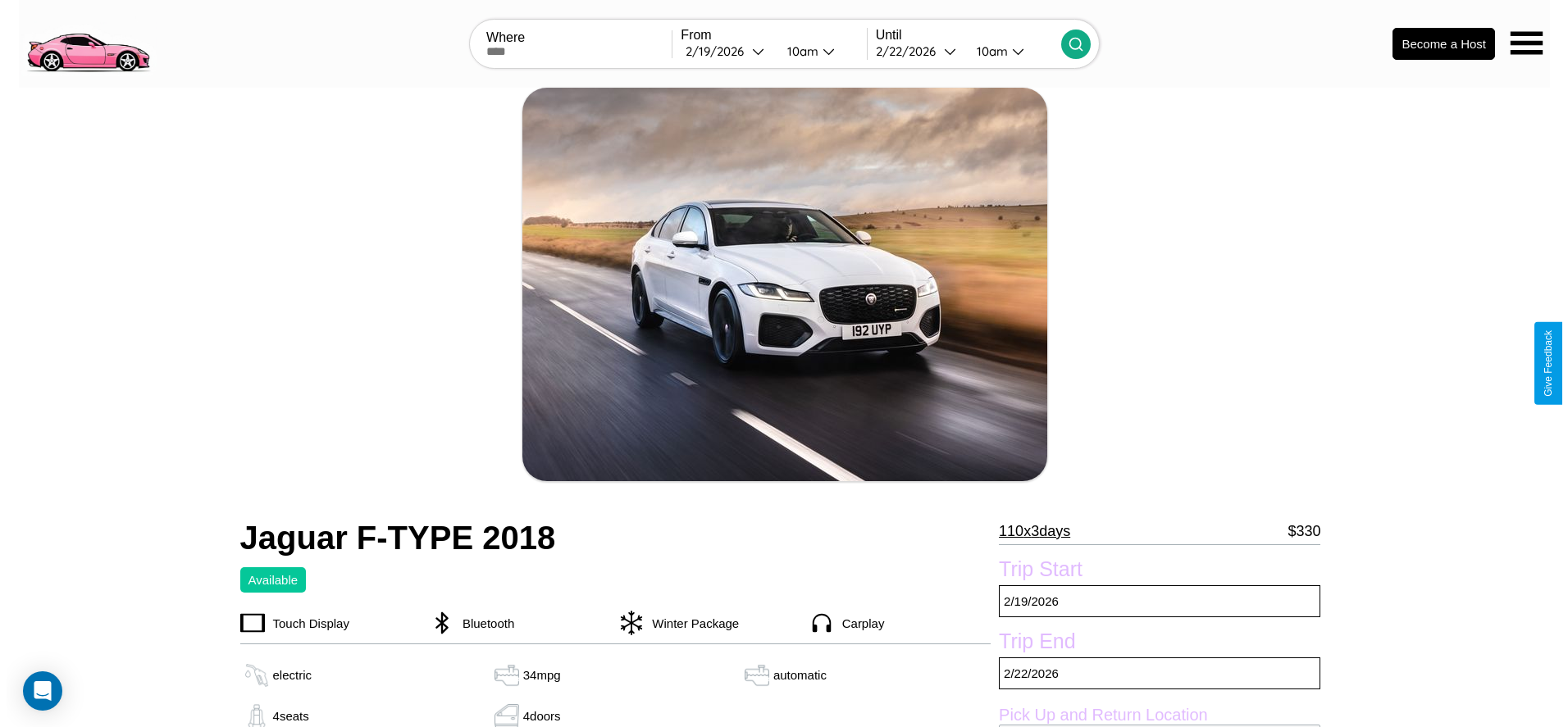
scroll to position [238, 0]
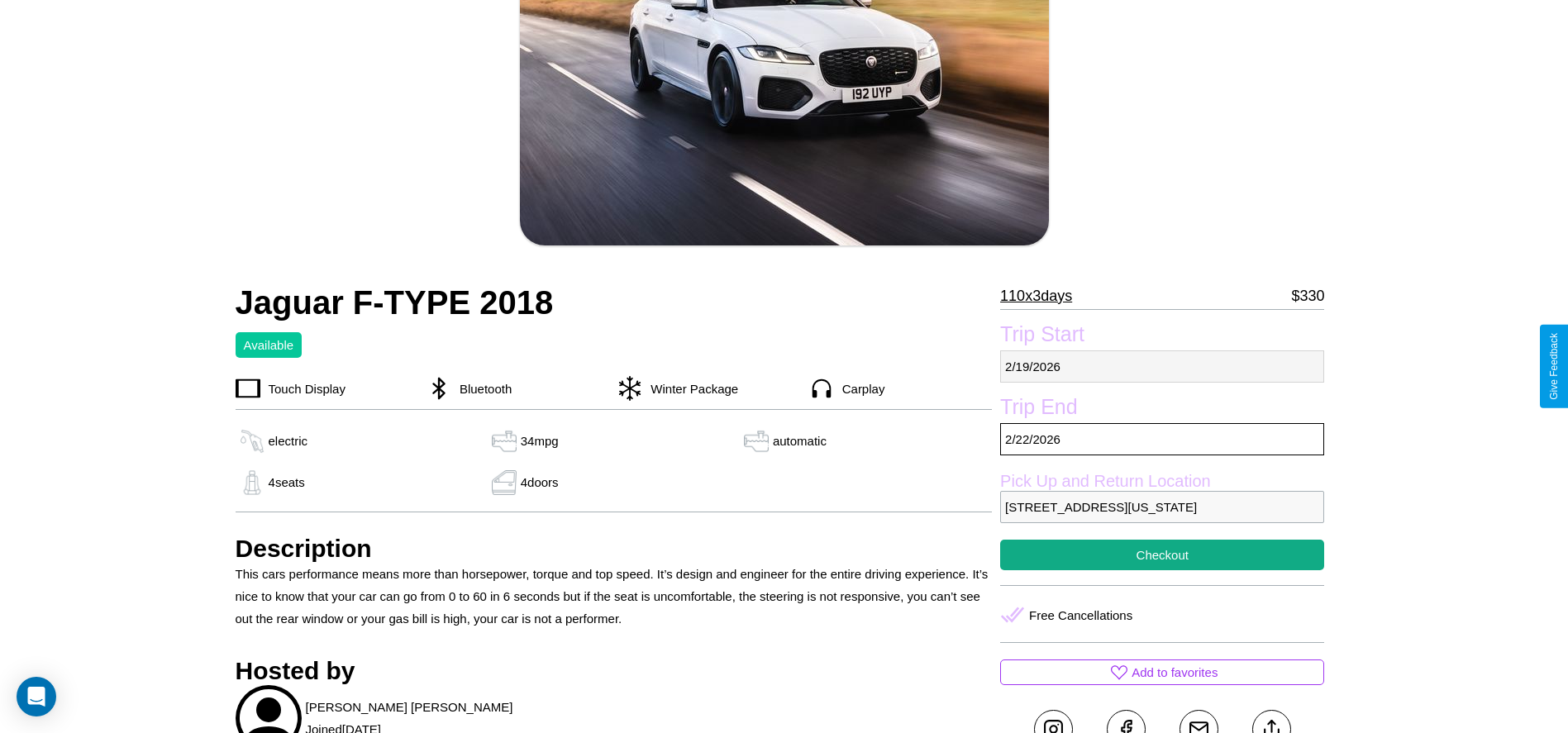
click at [1162, 366] on p "2 / 19 / 2026" at bounding box center [1162, 366] width 324 height 33
select select "*"
select select "****"
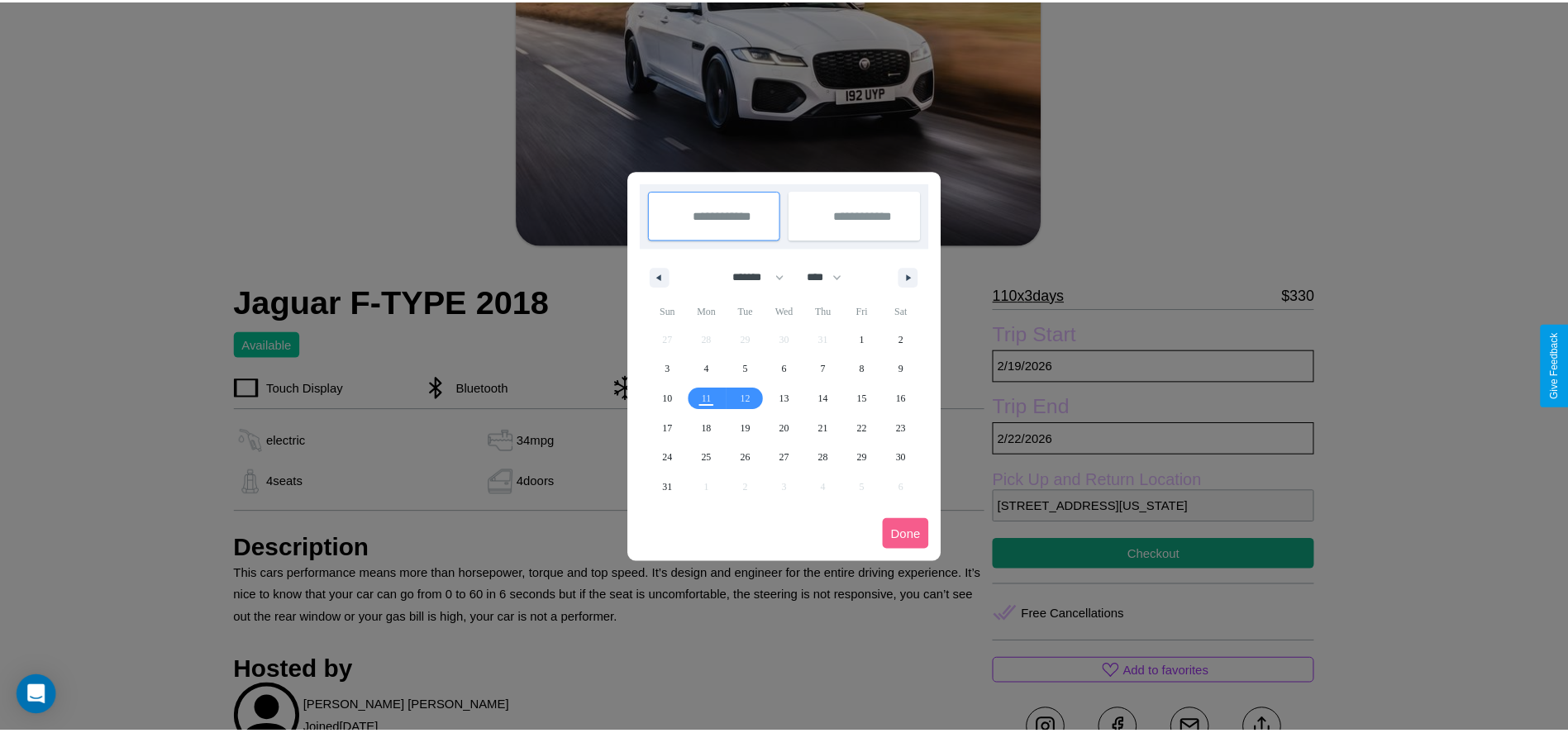
scroll to position [0, 0]
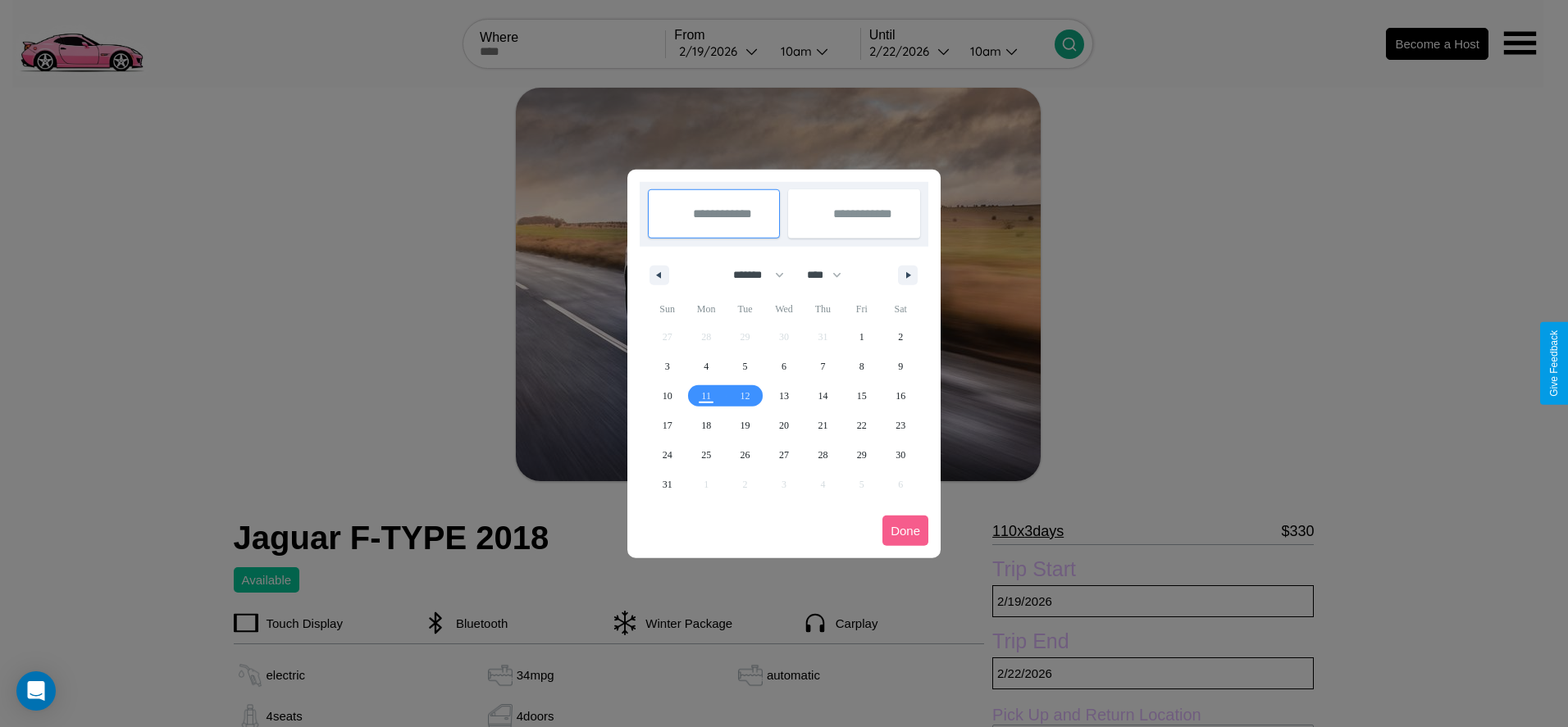
click at [720, 51] on div at bounding box center [784, 364] width 1568 height 727
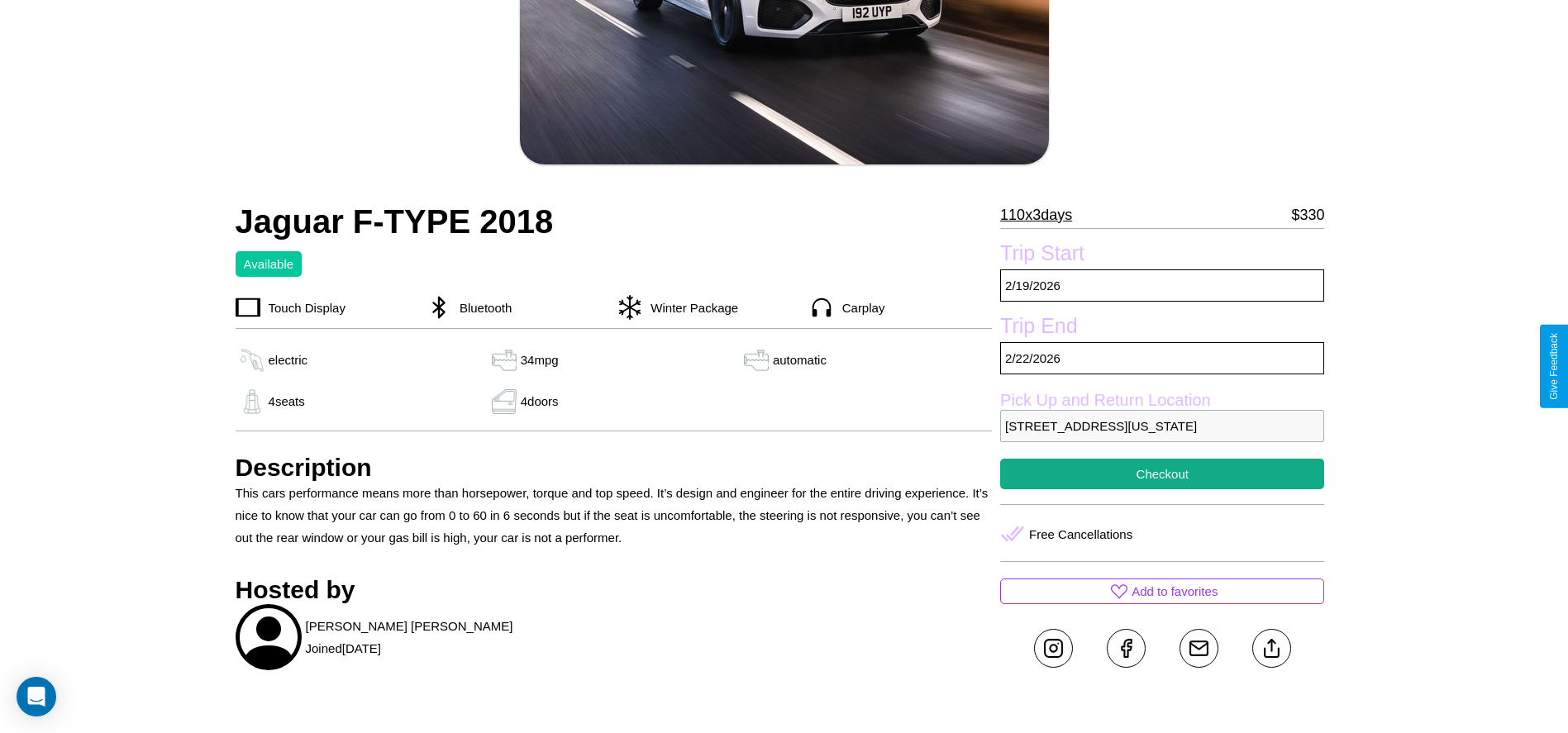
scroll to position [602, 0]
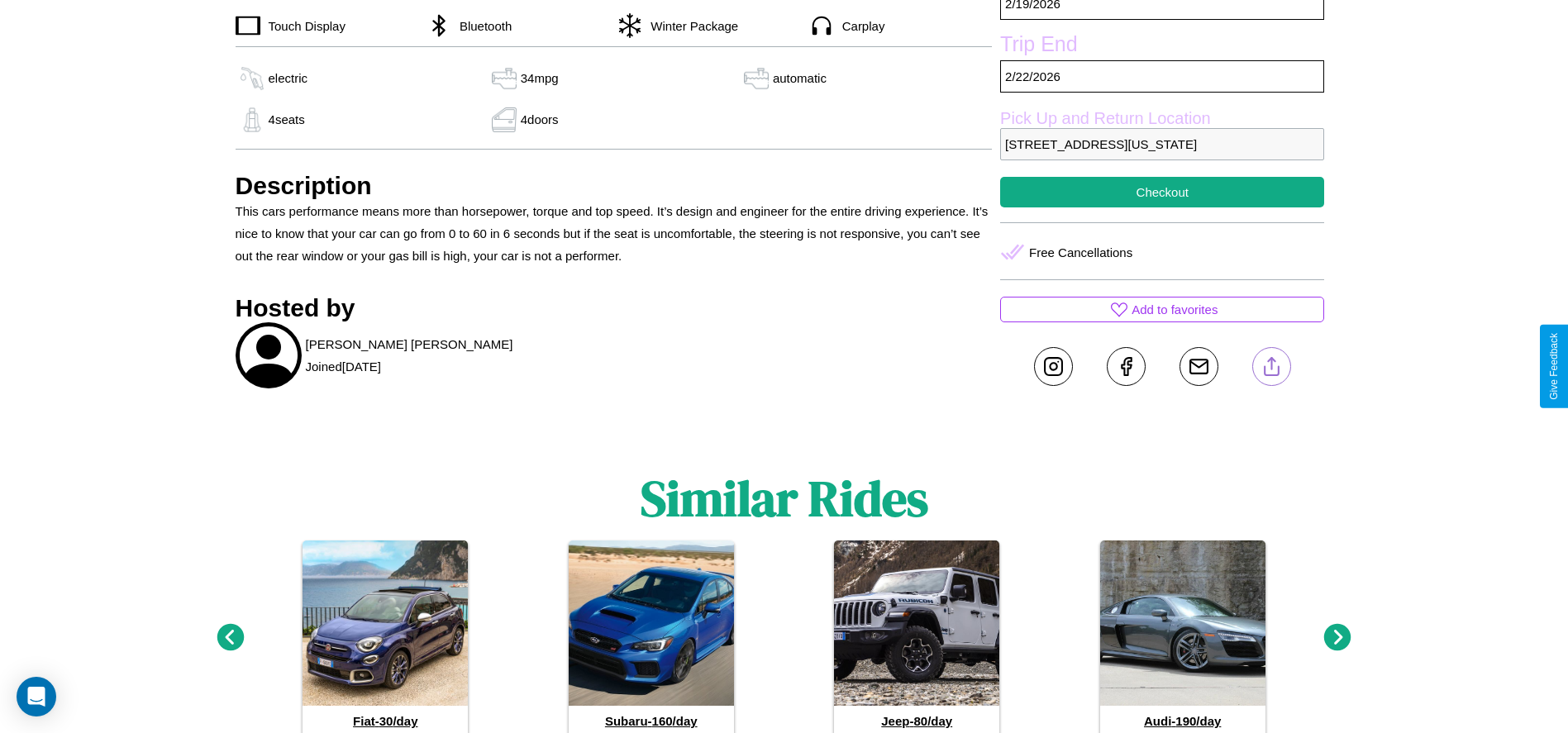
click at [1271, 366] on line at bounding box center [1271, 364] width 0 height 12
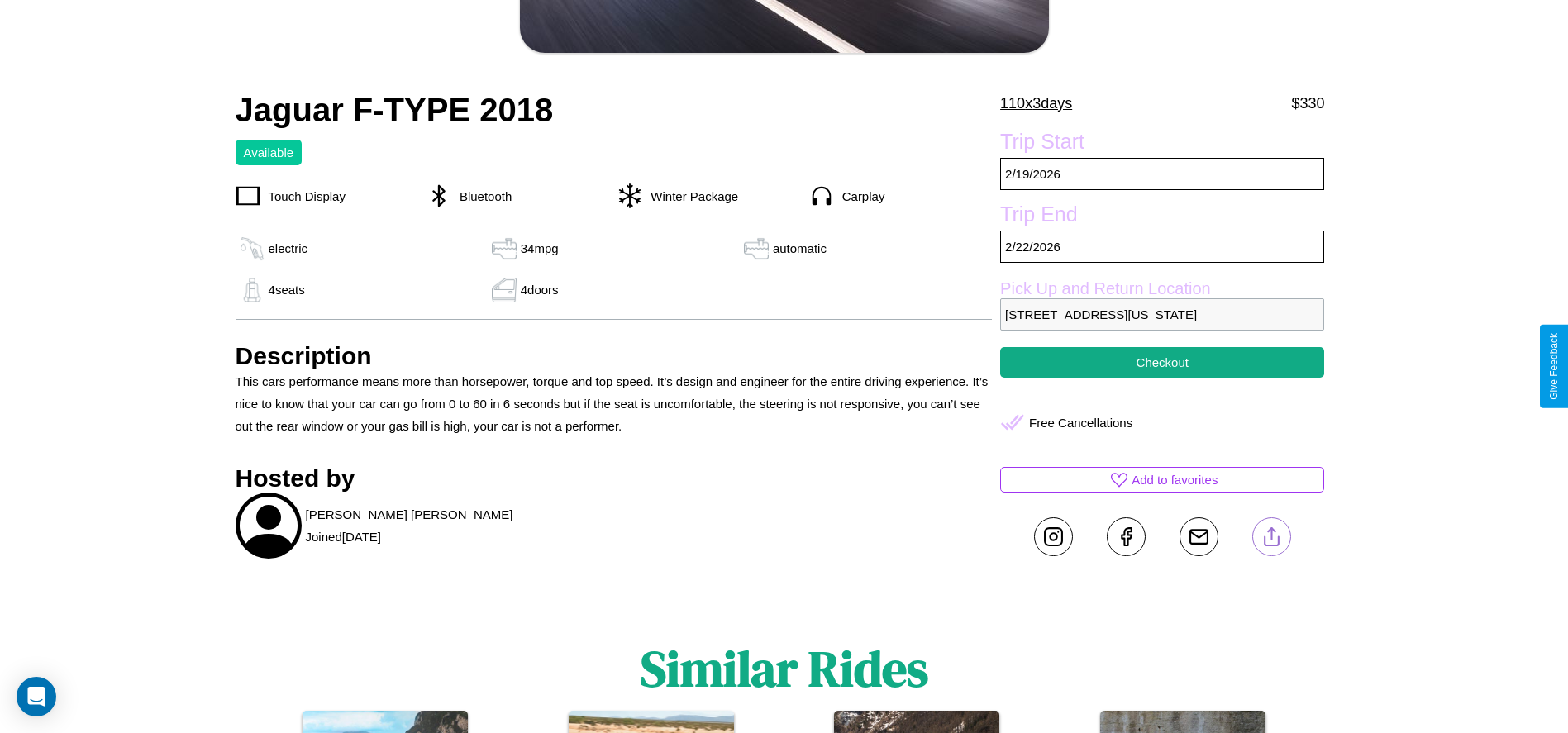
scroll to position [428, 0]
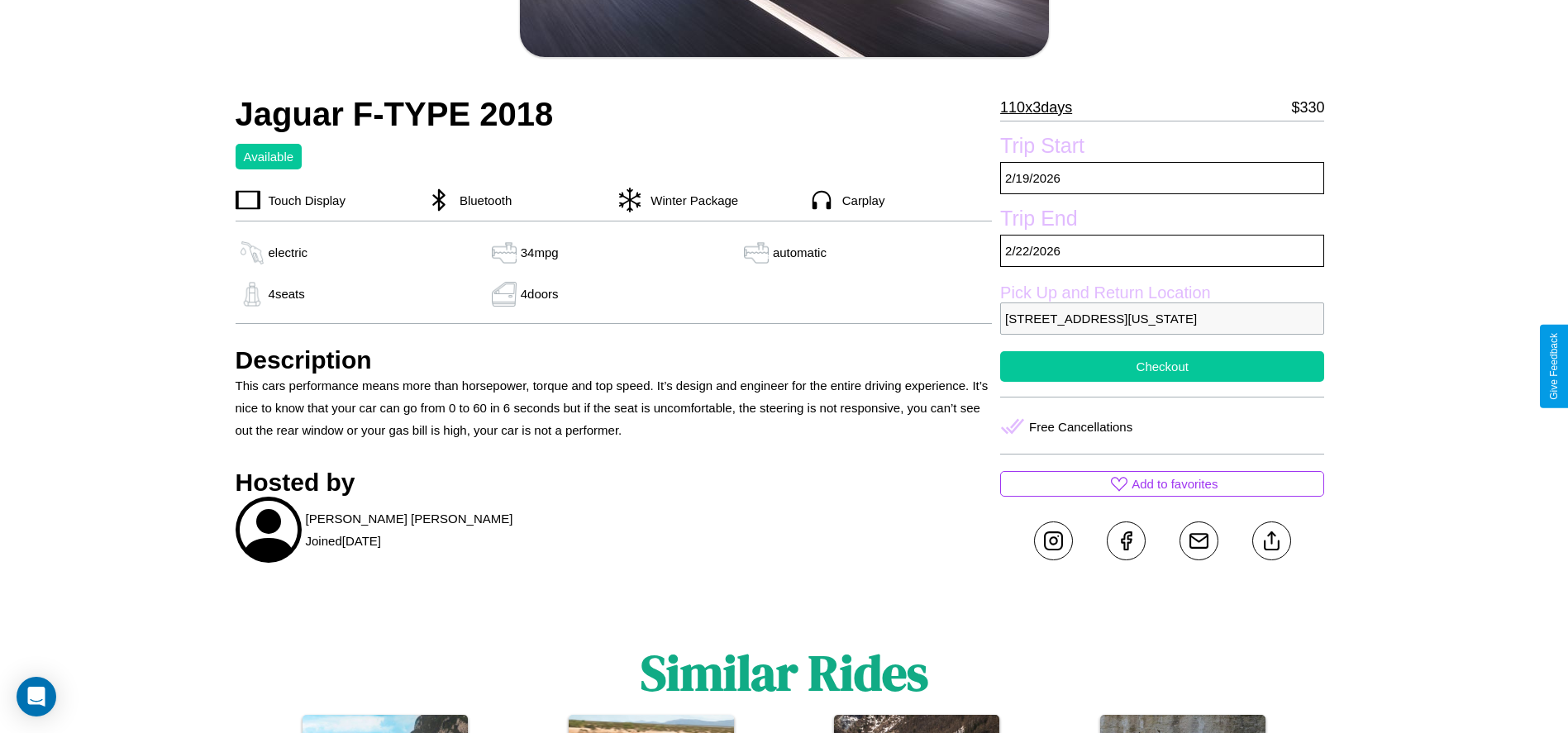
click at [1162, 366] on button "Checkout" at bounding box center [1162, 366] width 324 height 31
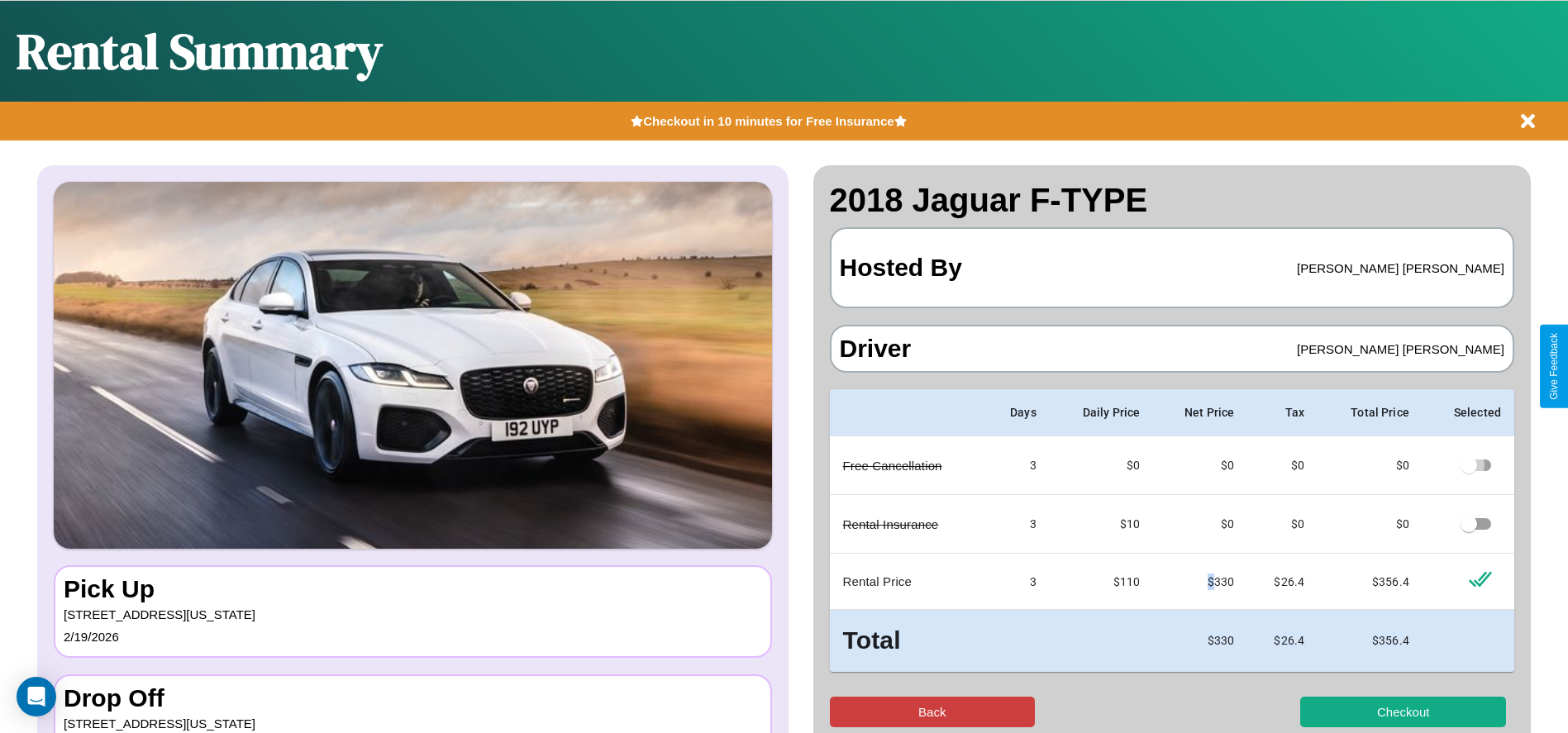
click at [932, 712] on button "Back" at bounding box center [932, 712] width 206 height 31
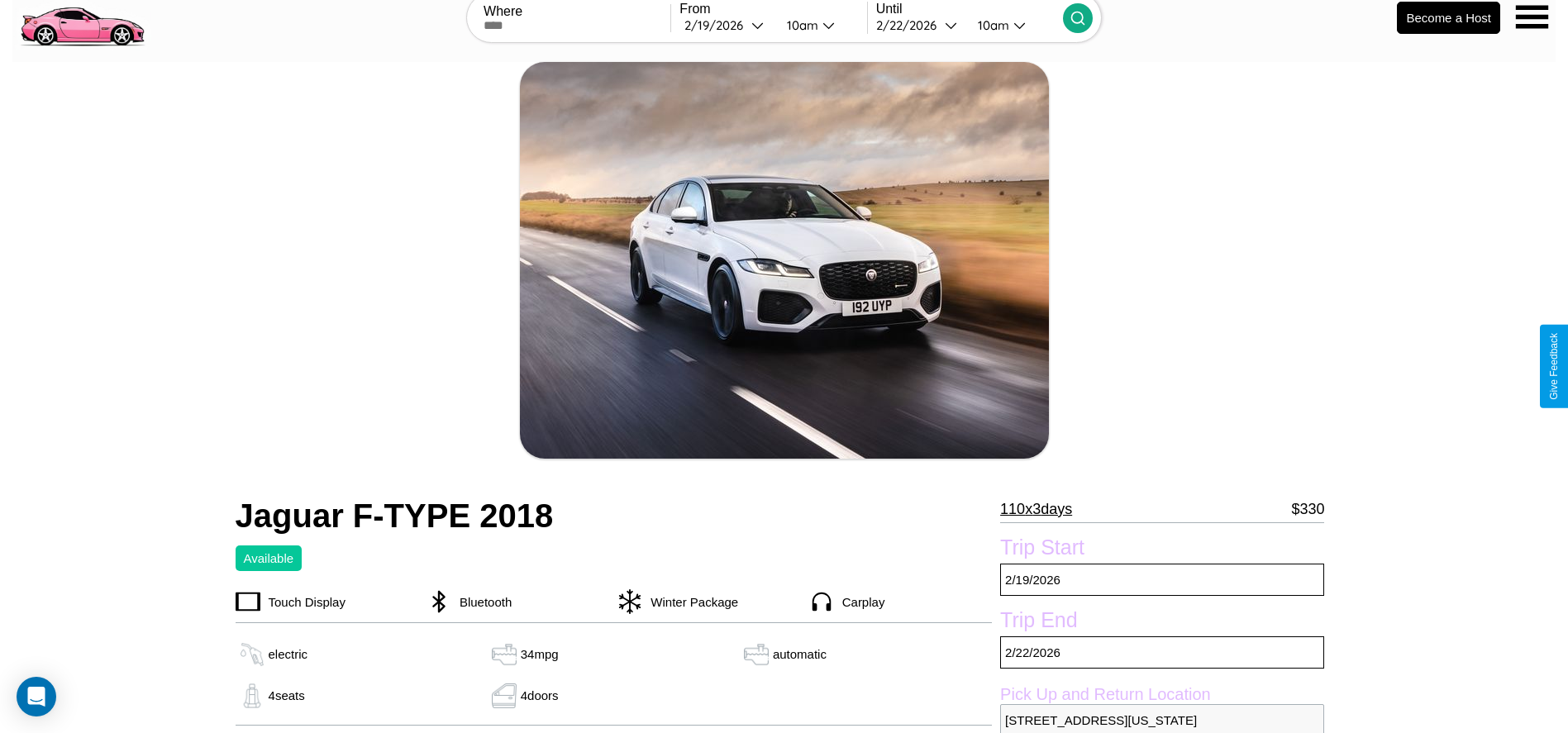
scroll to position [662, 0]
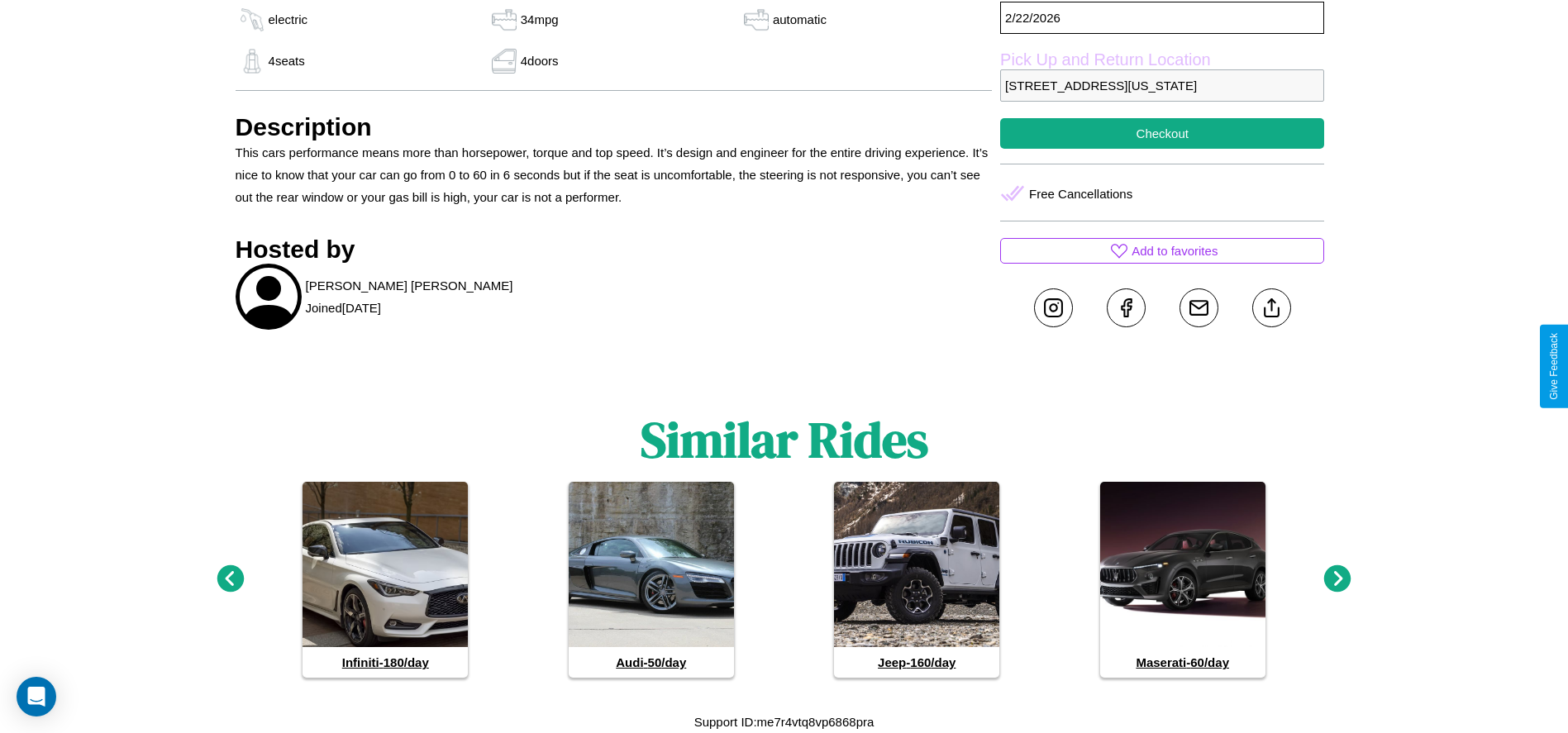
click at [1337, 580] on icon at bounding box center [1337, 579] width 28 height 28
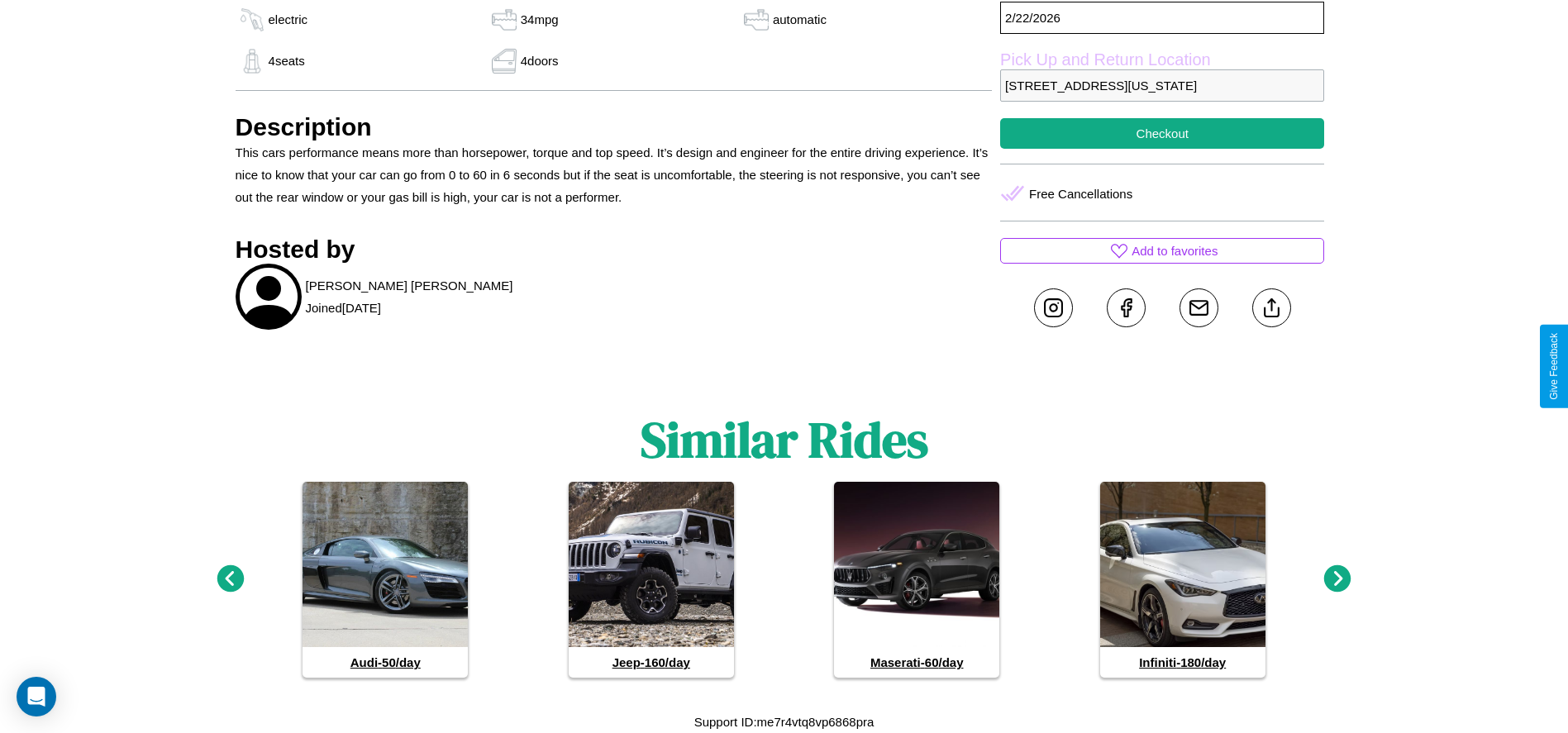
click at [1337, 580] on icon at bounding box center [1337, 579] width 28 height 28
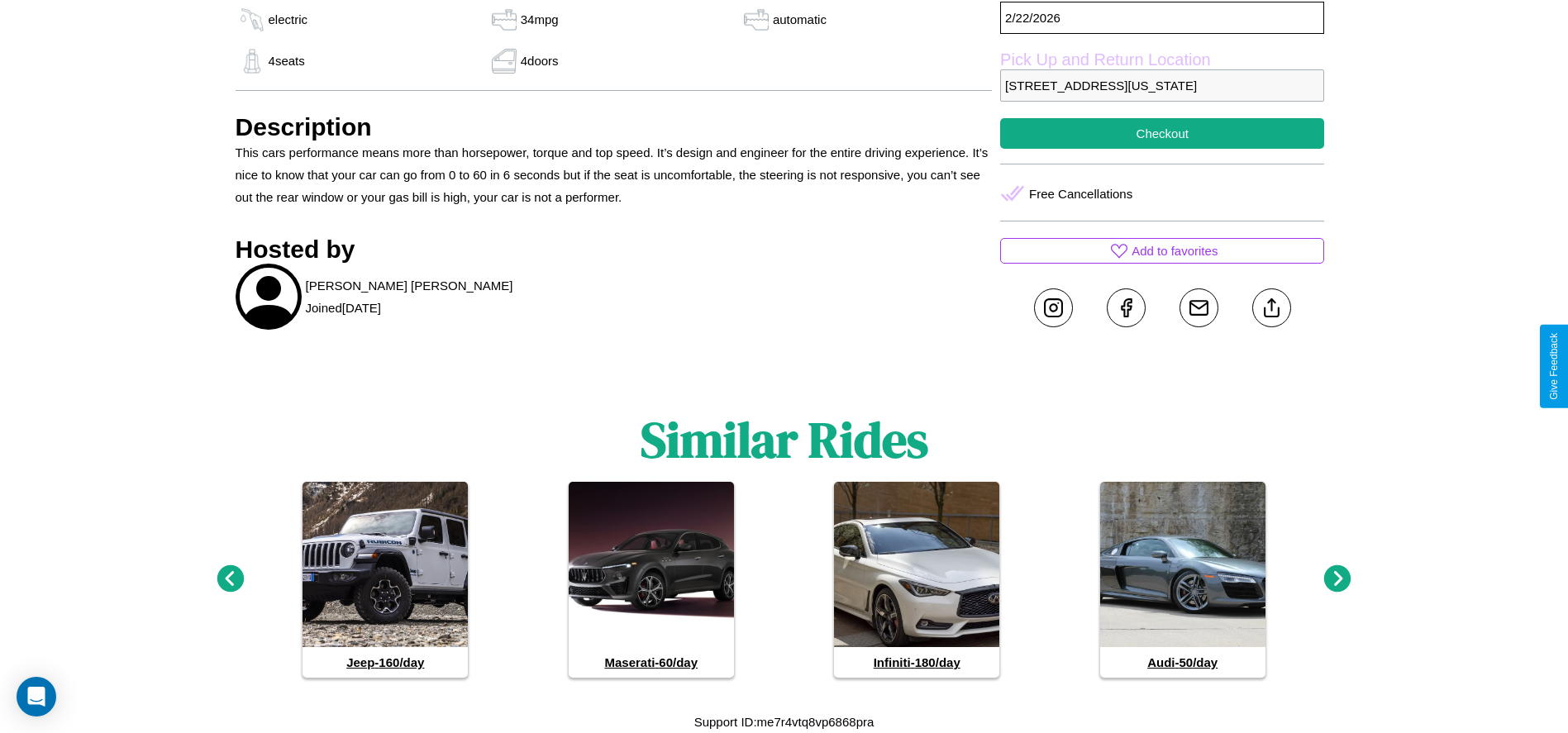
click at [1337, 580] on icon at bounding box center [1337, 579] width 28 height 28
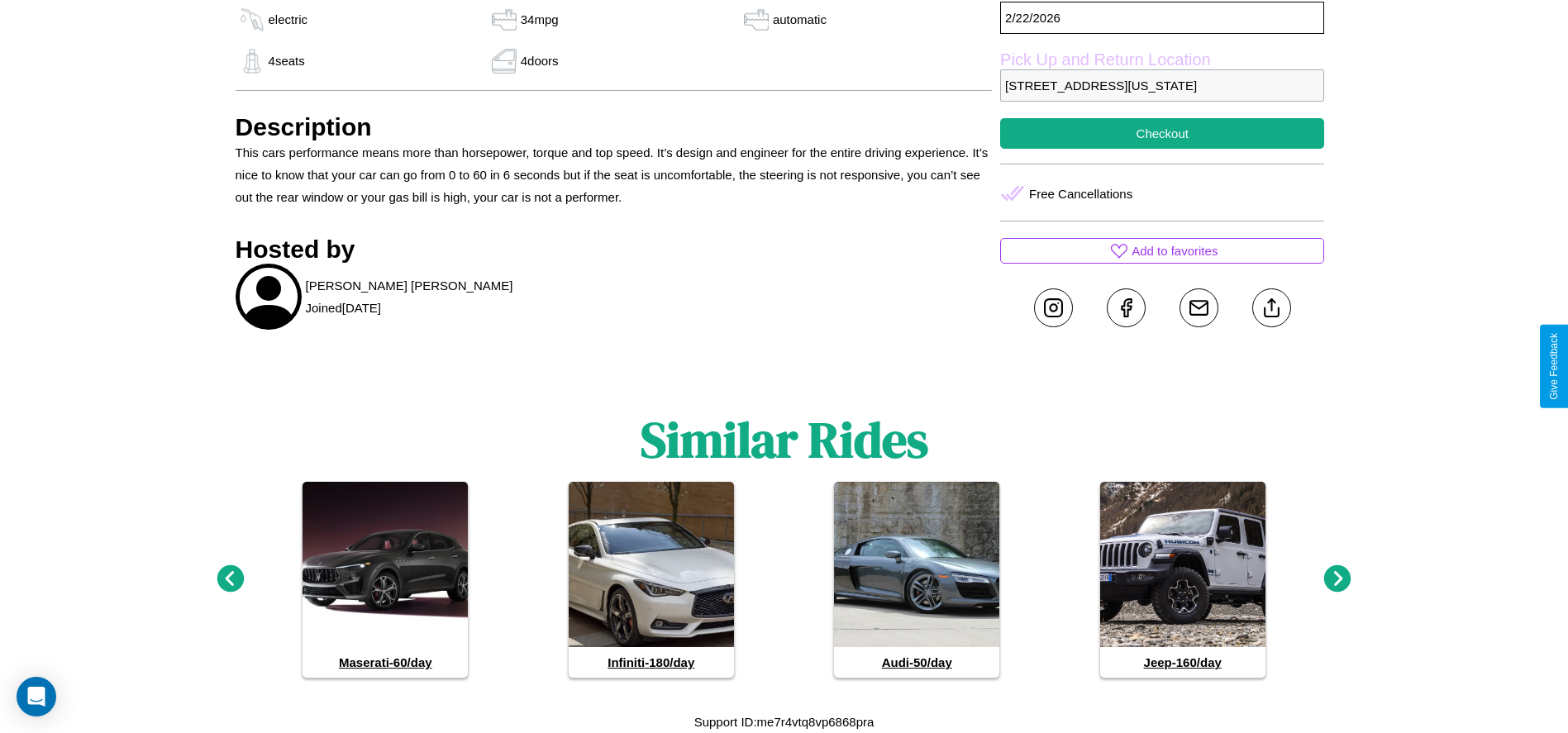
click at [1337, 580] on icon at bounding box center [1337, 579] width 28 height 28
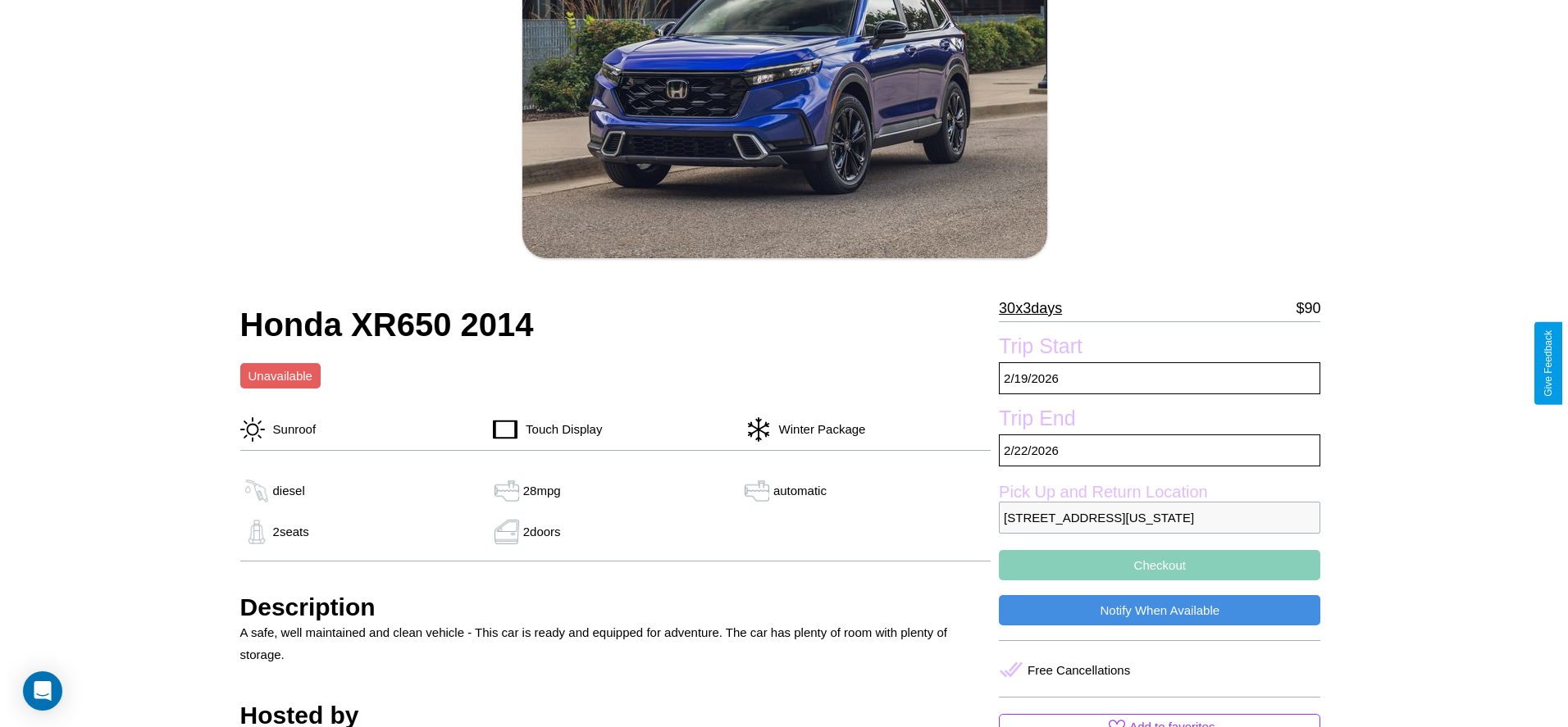
scroll to position [237, 0]
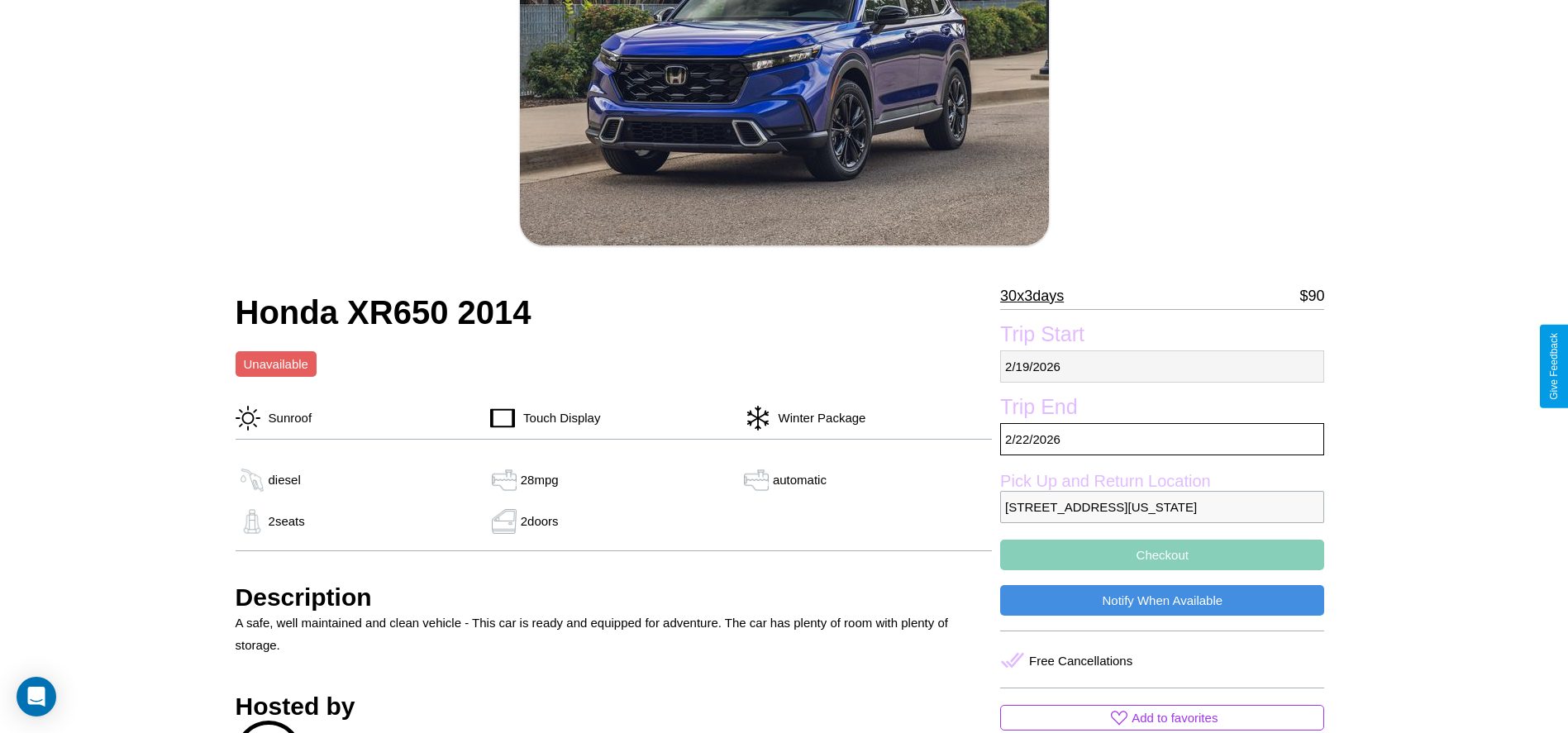
click at [1162, 366] on p "2 / 19 / 2026" at bounding box center [1162, 366] width 324 height 33
select select "*"
select select "****"
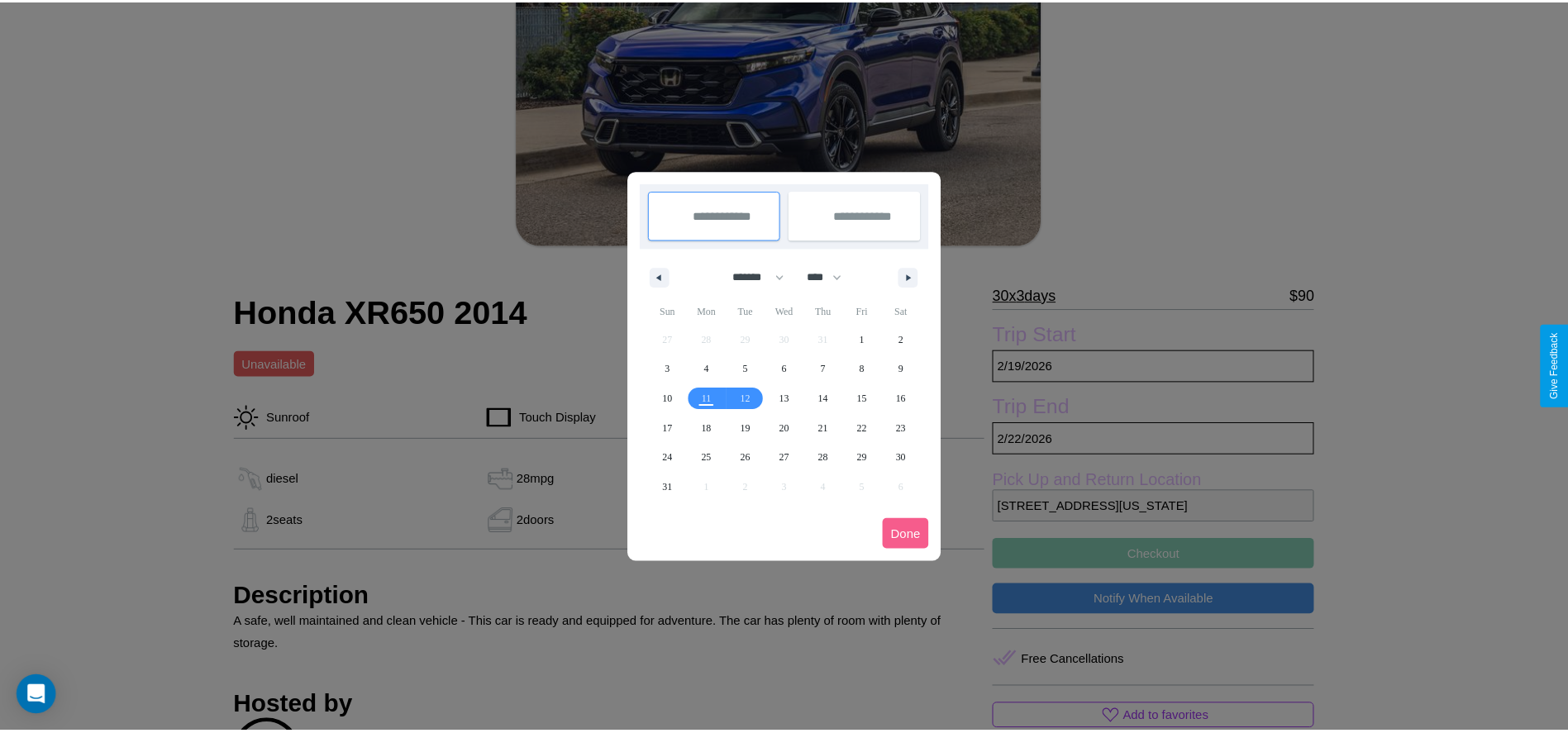
scroll to position [0, 0]
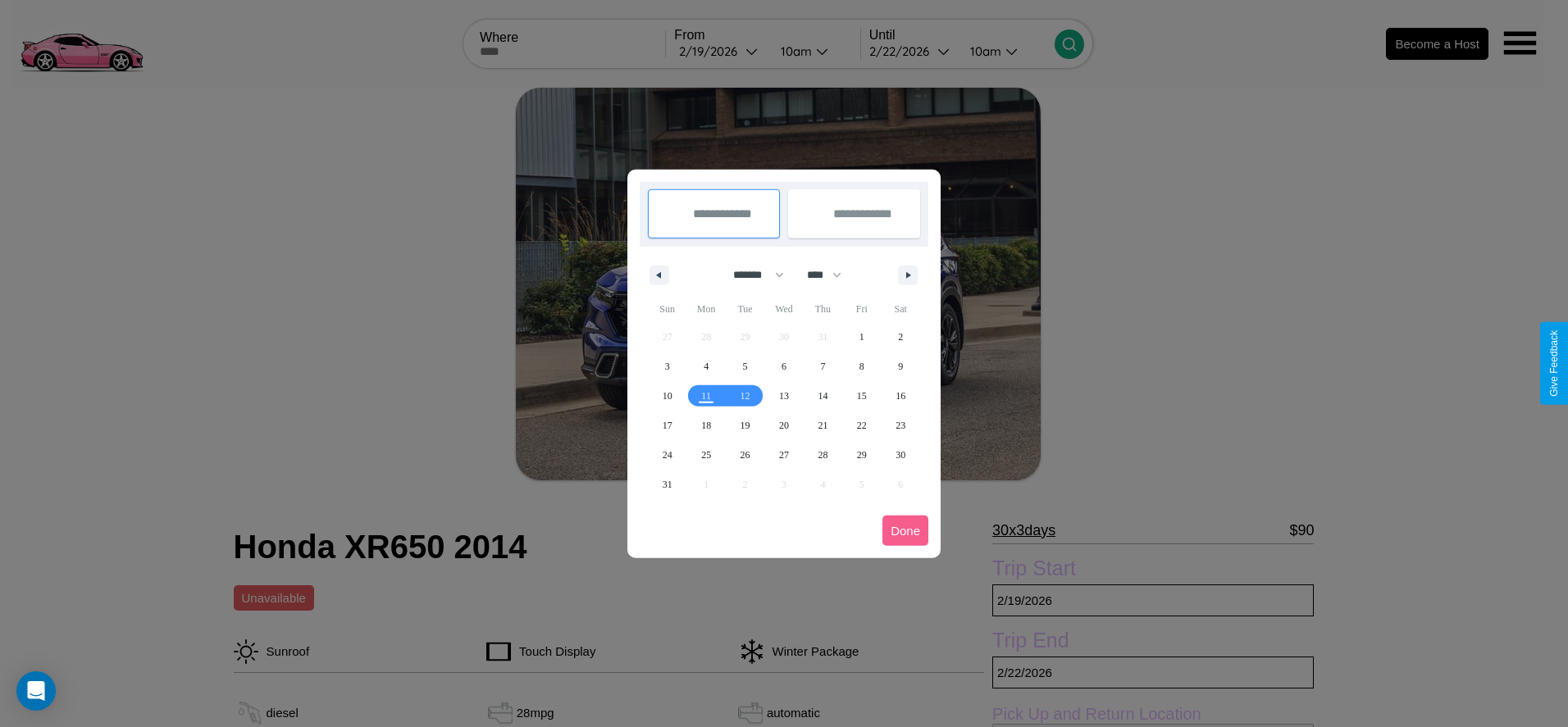
click at [720, 51] on div at bounding box center [784, 364] width 1568 height 727
